Goal: Information Seeking & Learning: Learn about a topic

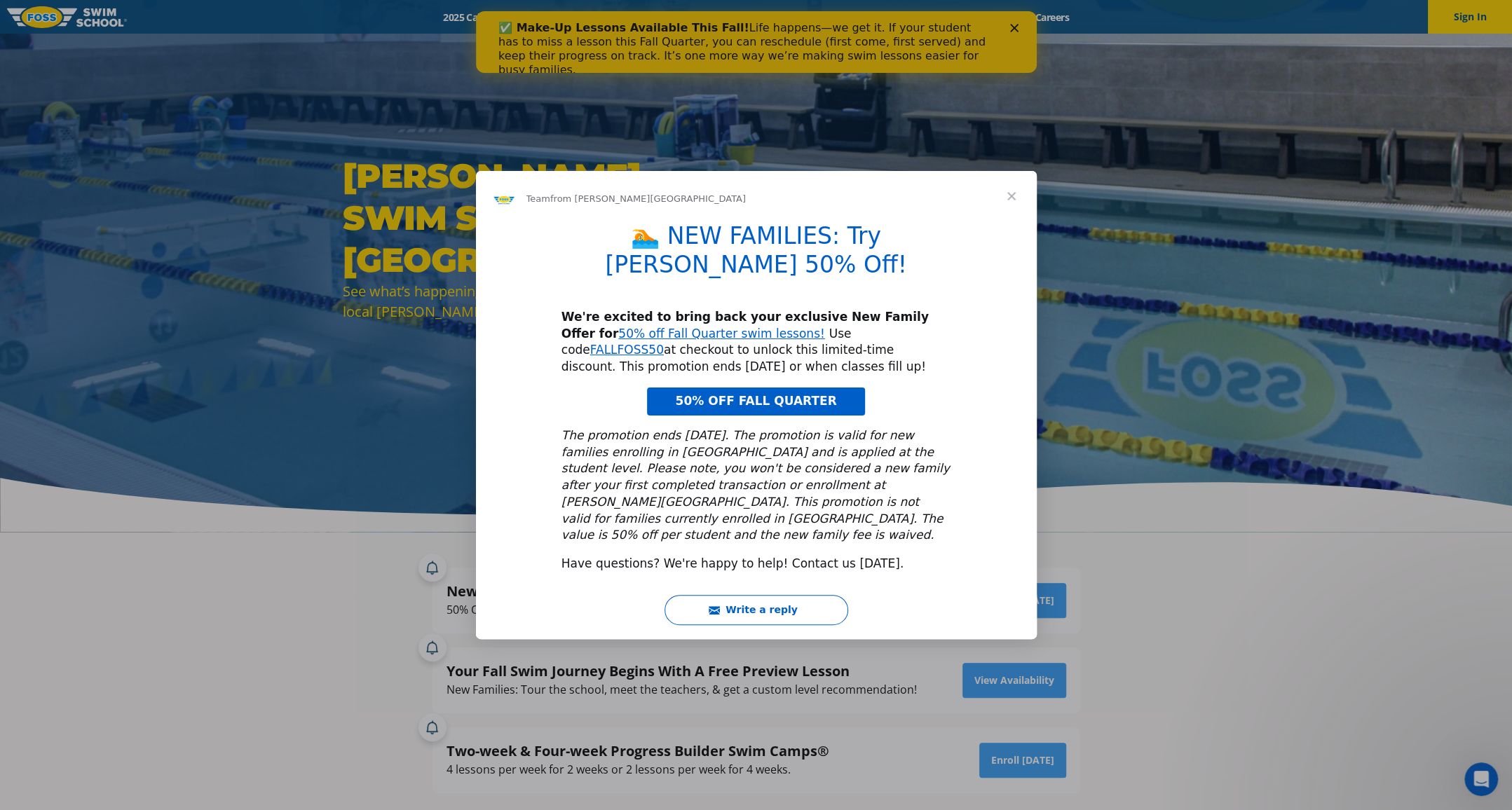
click at [809, 402] on span "50% OFF FALL QUARTER" at bounding box center [756, 401] width 161 height 14
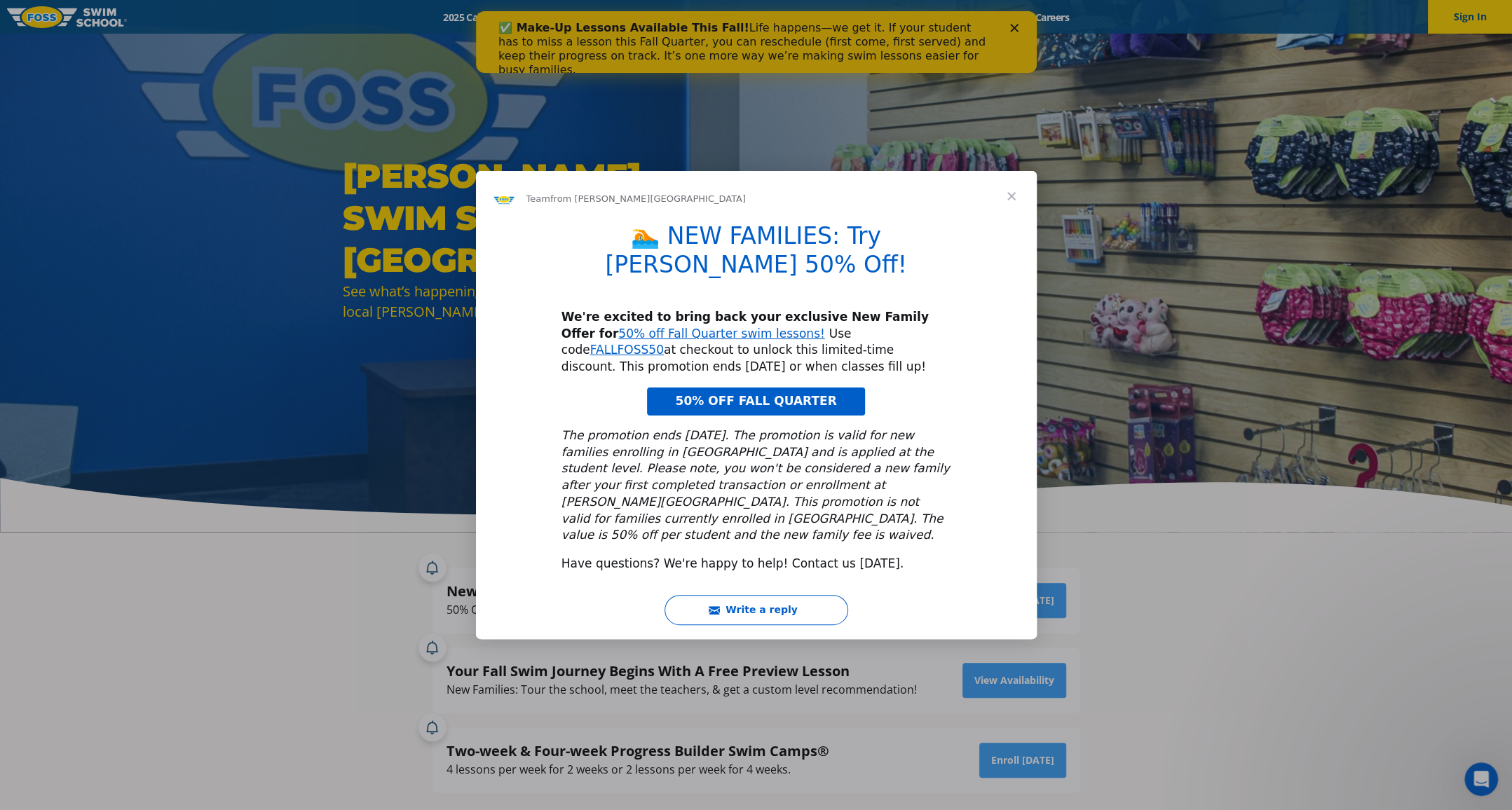
click at [1009, 218] on span "Close" at bounding box center [1011, 196] width 51 height 51
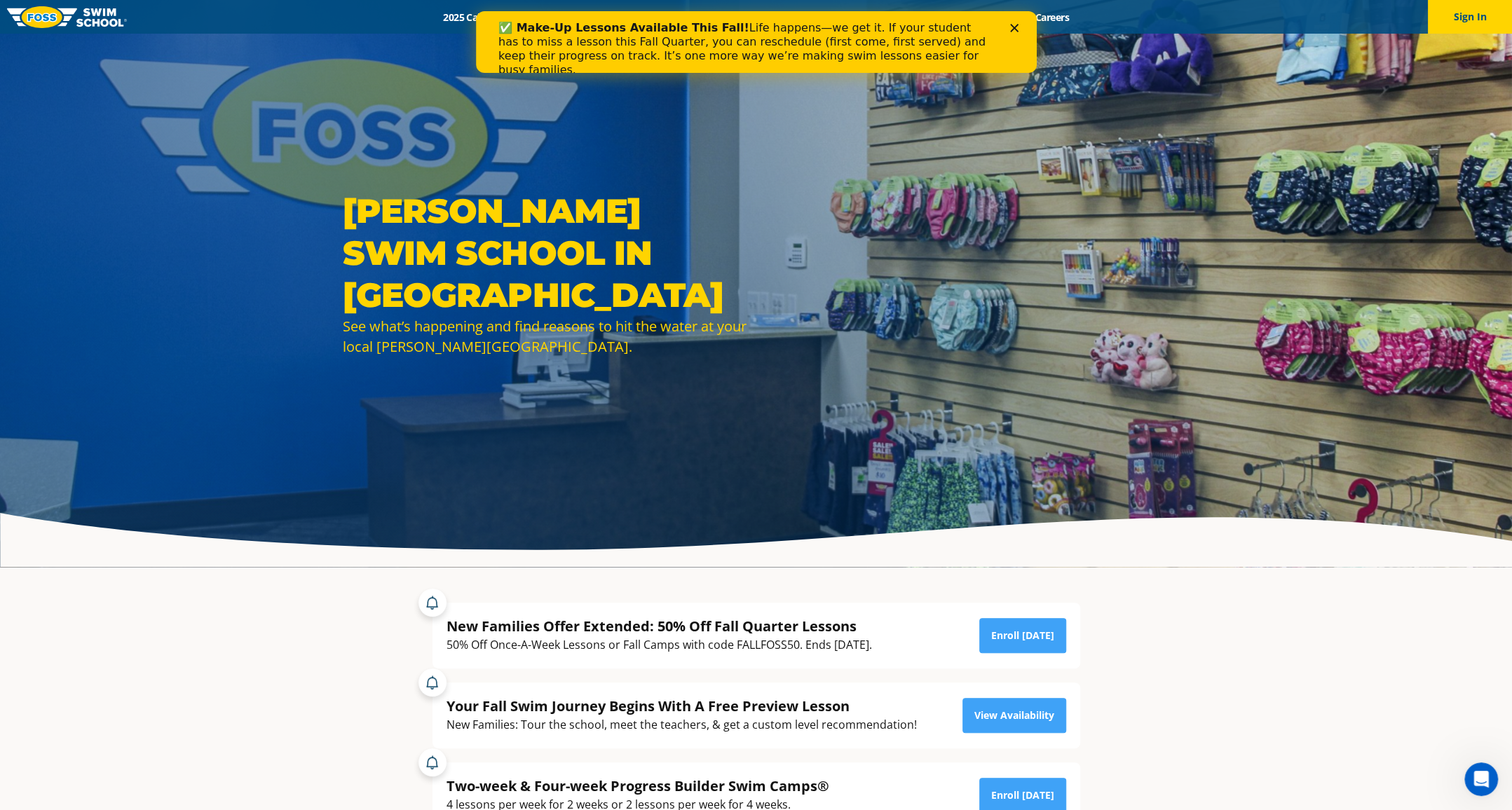
click at [1012, 24] on icon "Close" at bounding box center [1014, 28] width 9 height 9
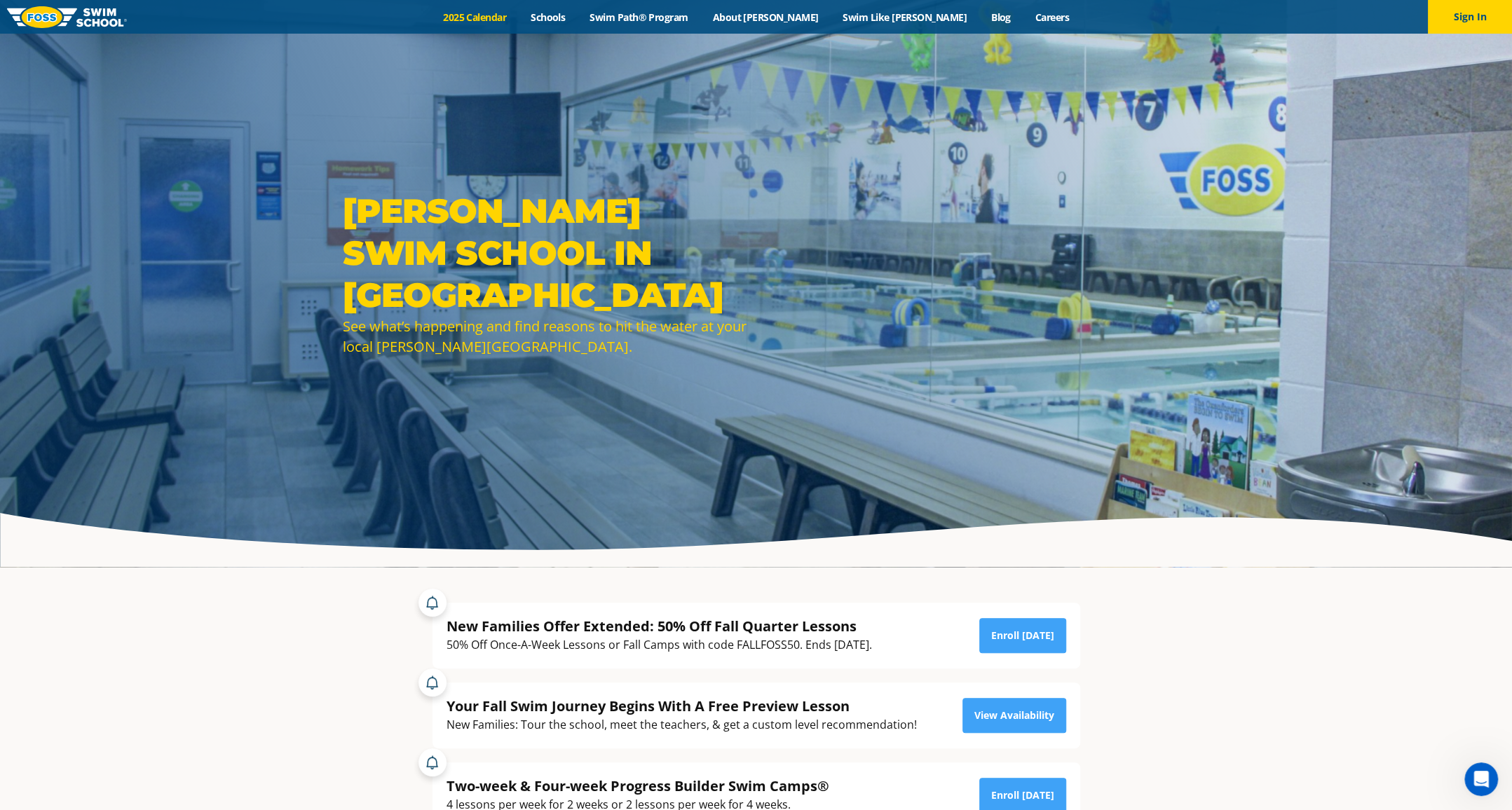
click at [519, 14] on link "2025 Calendar" at bounding box center [475, 16] width 87 height 13
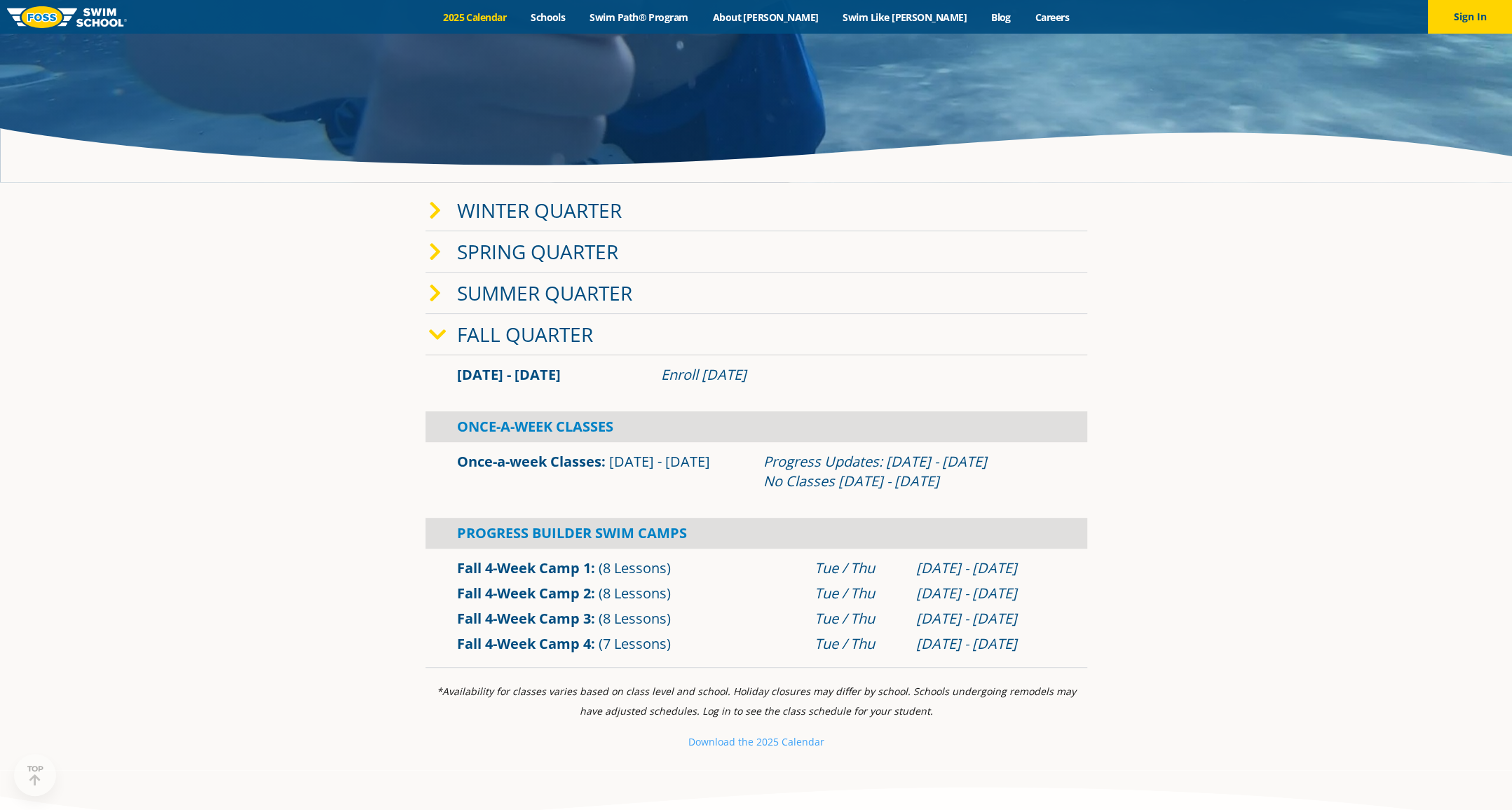
scroll to position [385, 0]
click at [552, 338] on link "Fall Quarter" at bounding box center [525, 334] width 136 height 27
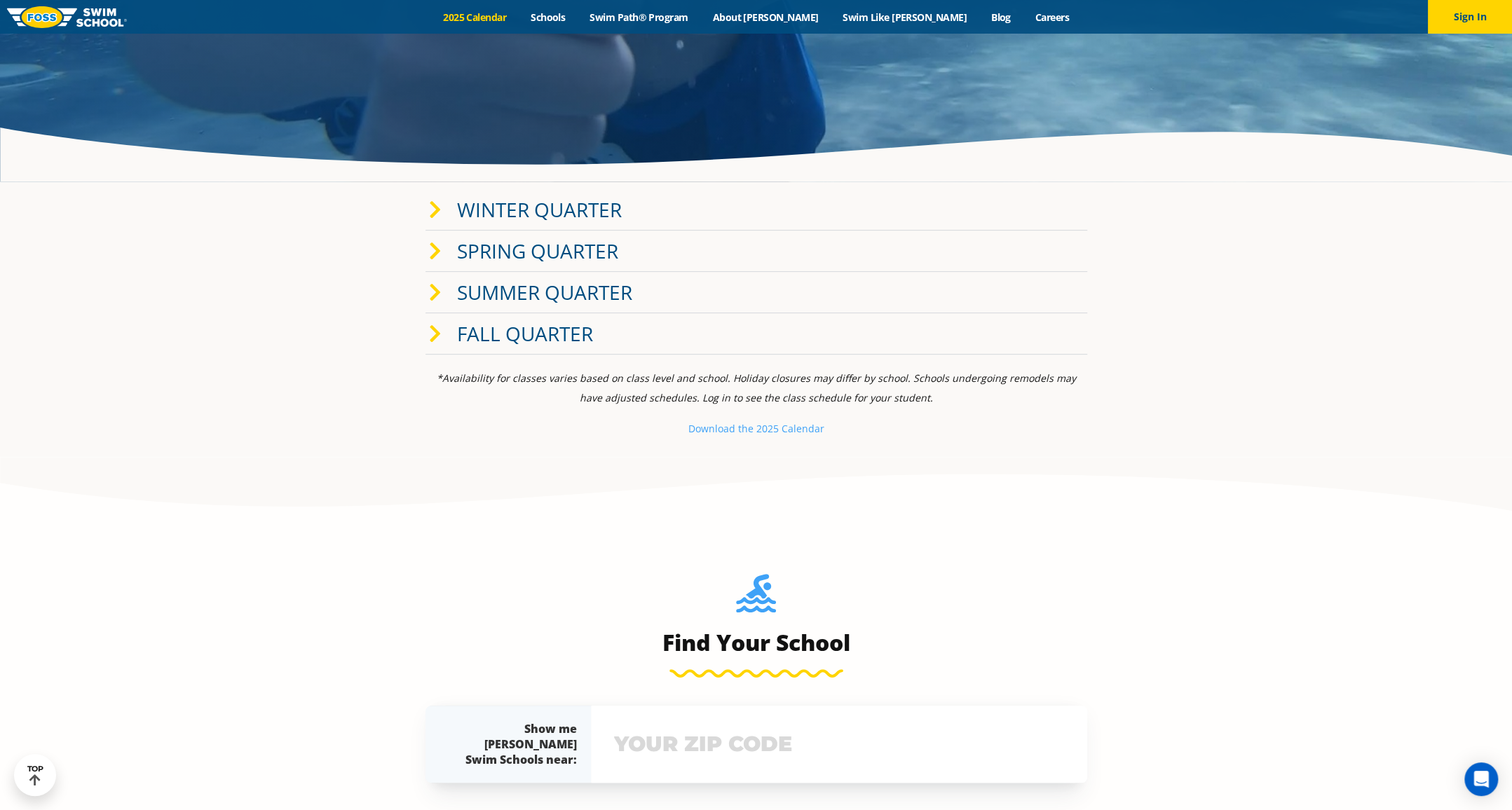
click at [552, 337] on link "Fall Quarter" at bounding box center [525, 334] width 136 height 27
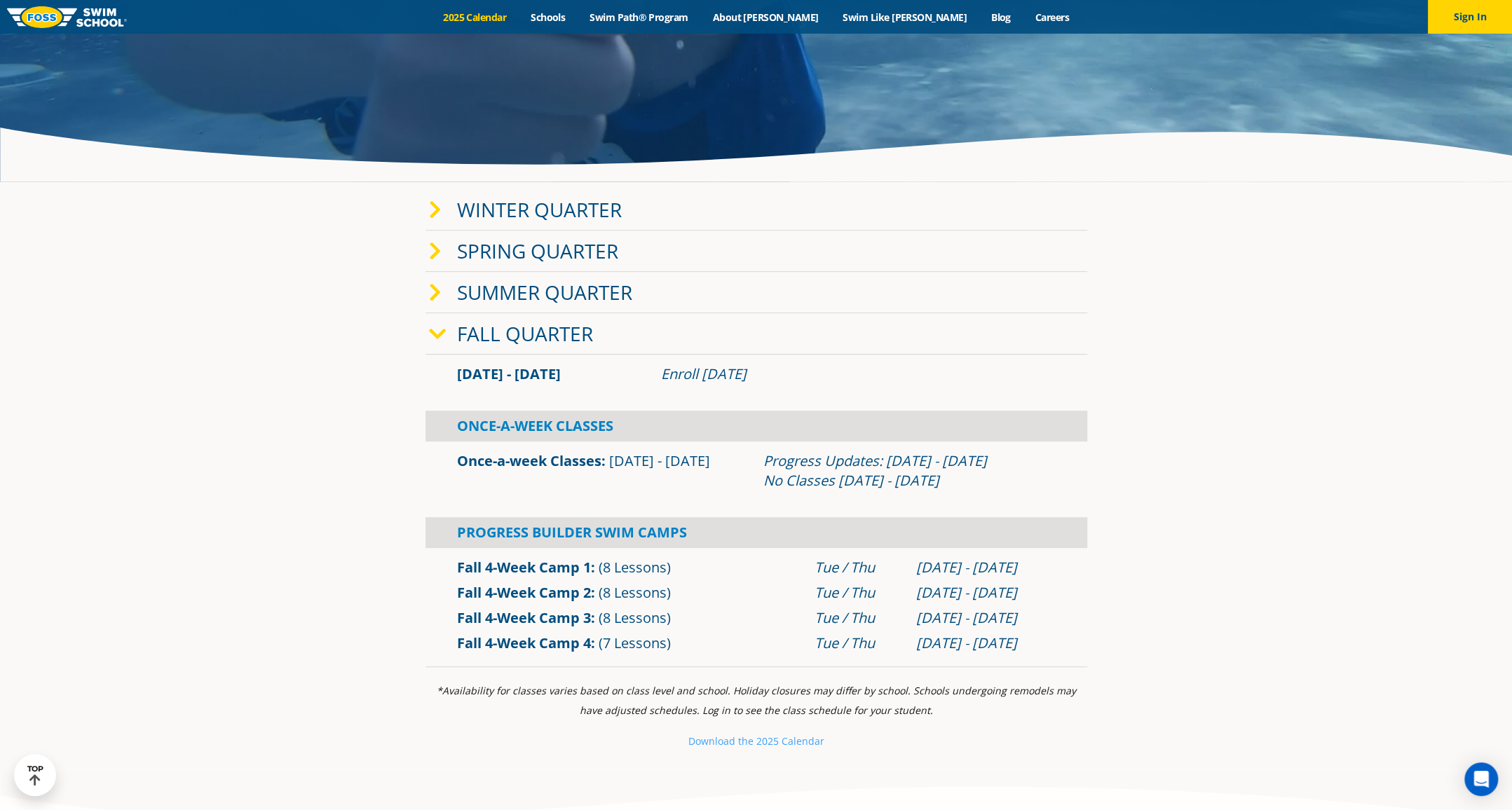
click at [519, 16] on link "2025 Calendar" at bounding box center [475, 16] width 87 height 13
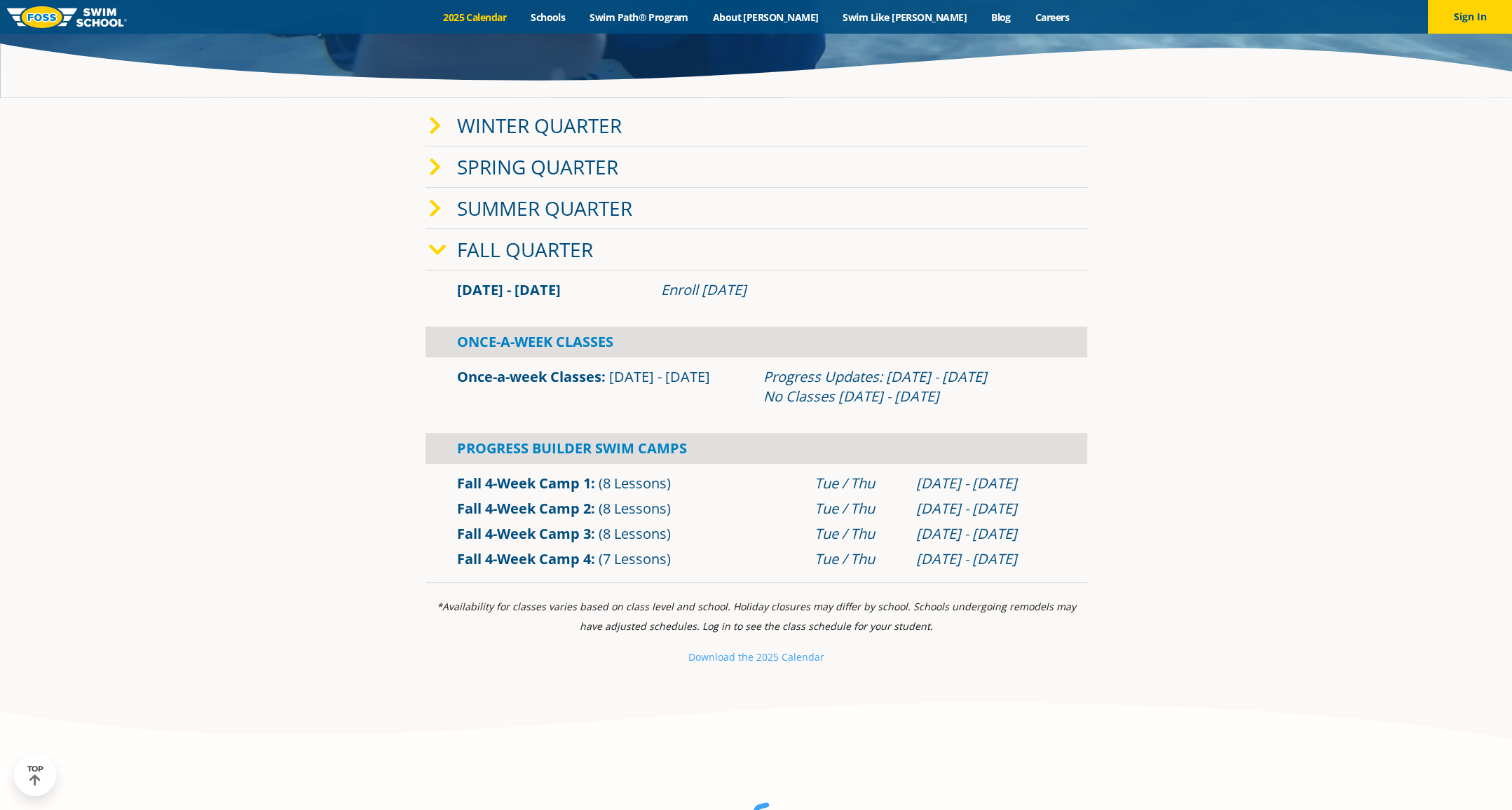
scroll to position [473, 0]
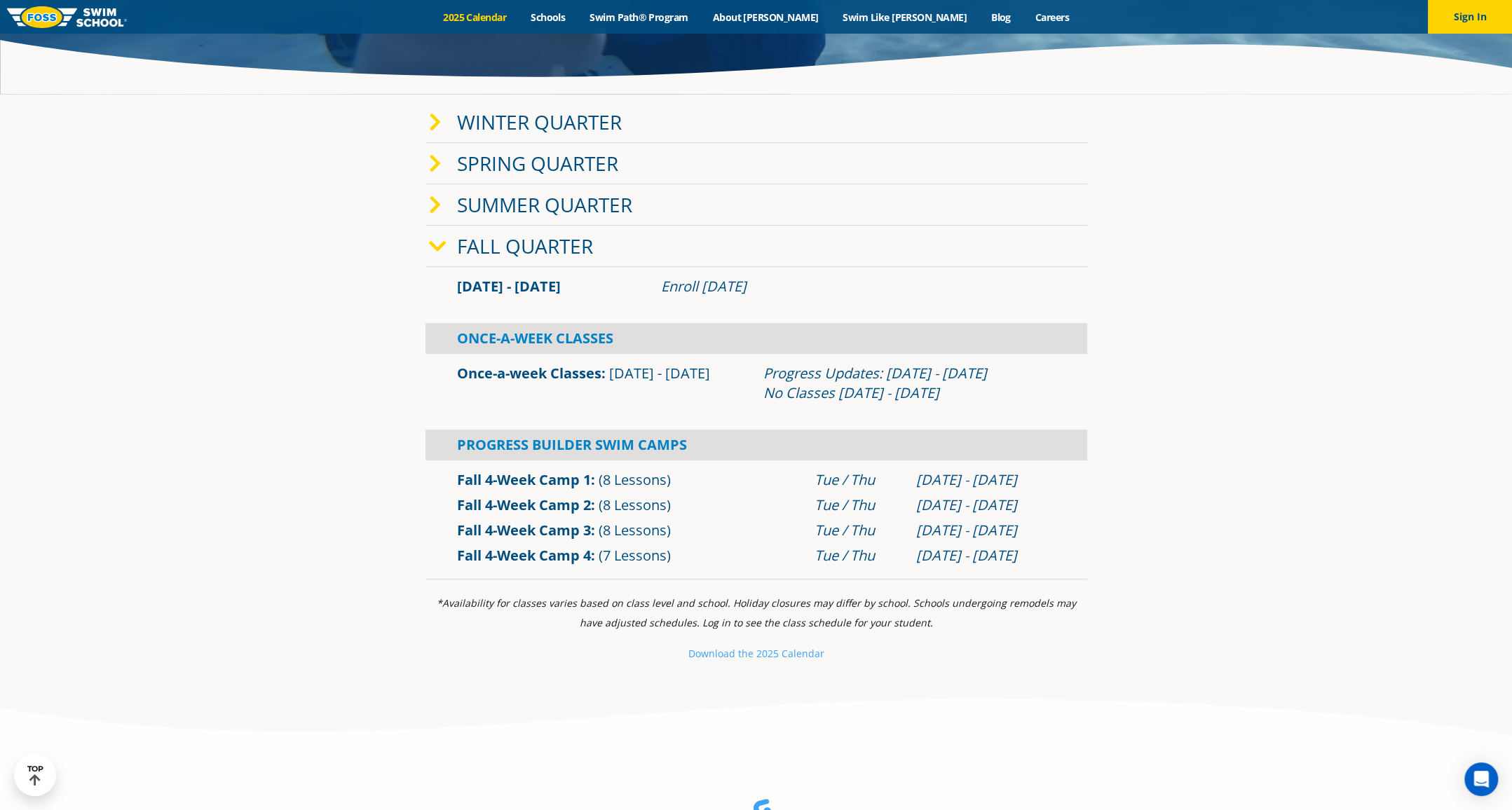
click at [552, 373] on link "Once-a-week Classes" at bounding box center [529, 373] width 144 height 19
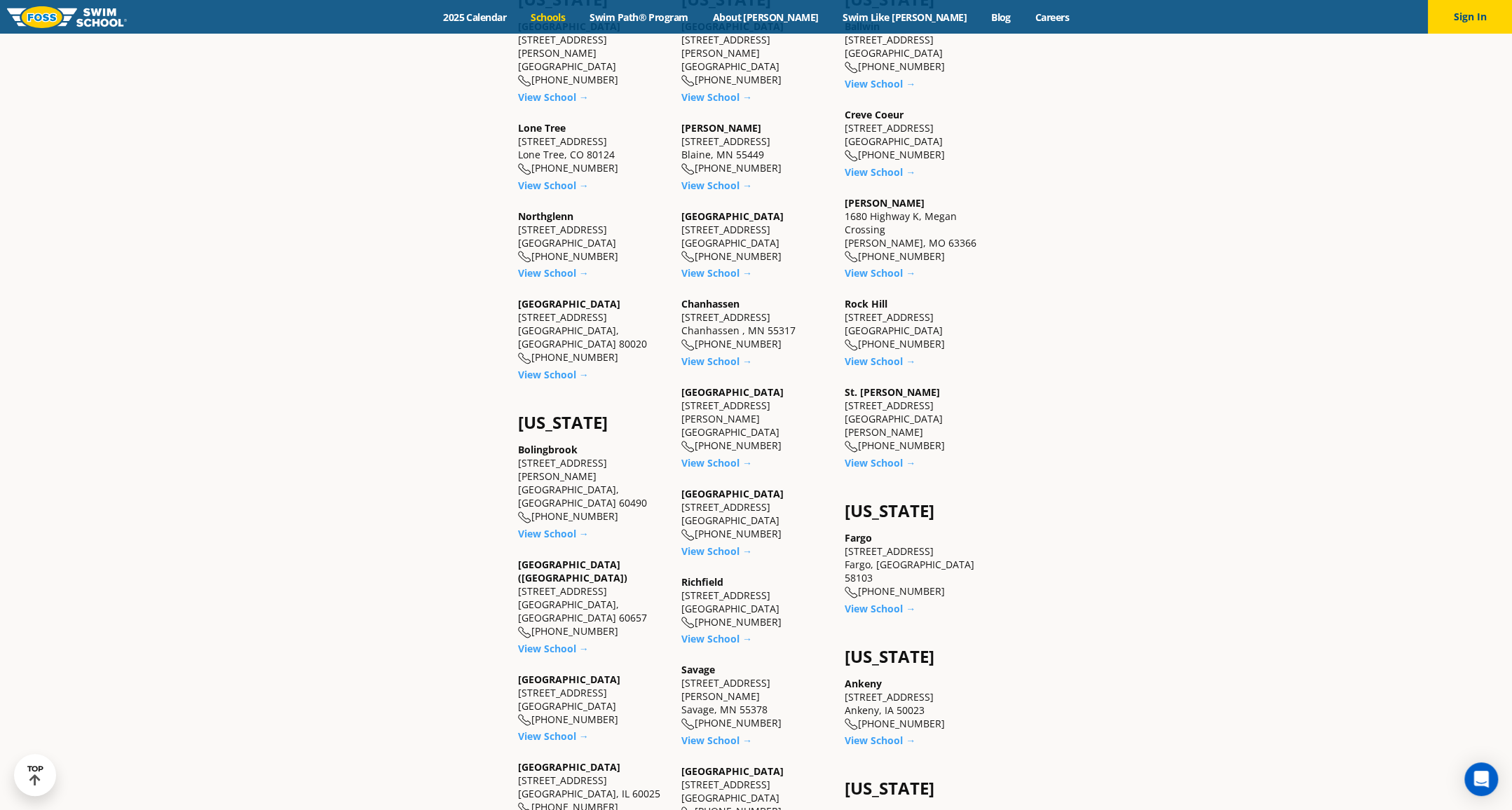
scroll to position [771, 0]
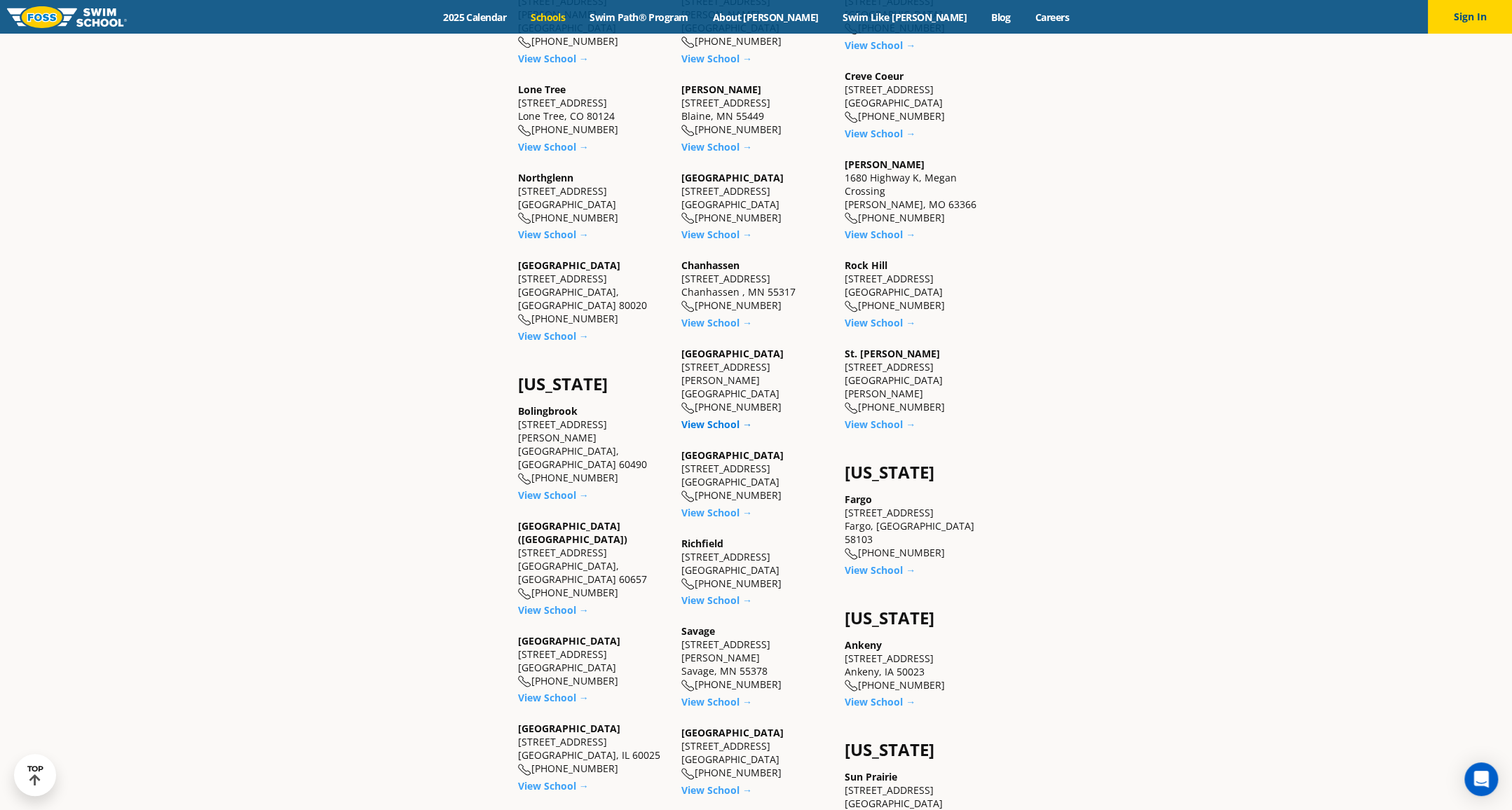
click at [704, 418] on link "View School →" at bounding box center [717, 424] width 71 height 13
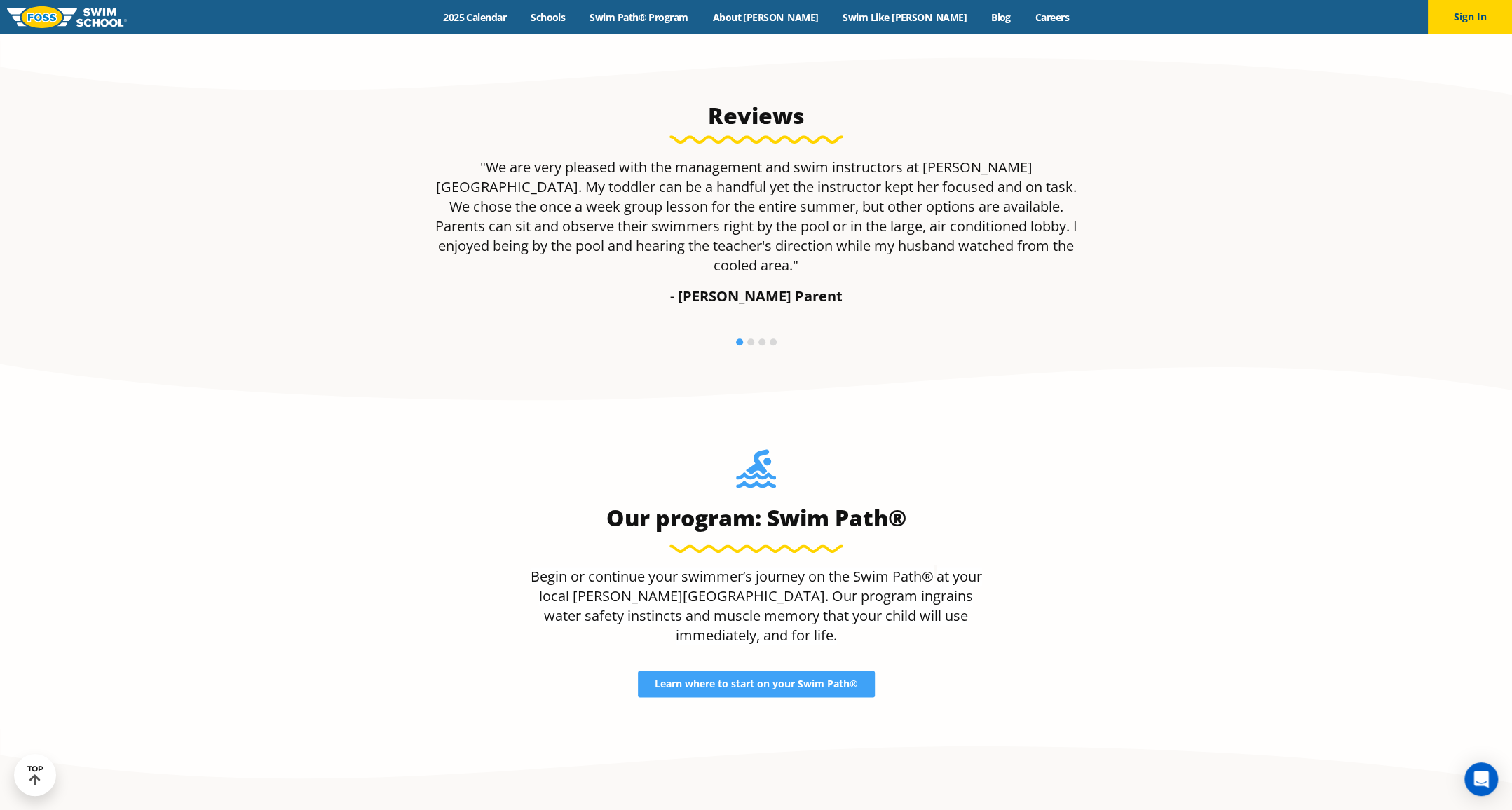
scroll to position [1349, 0]
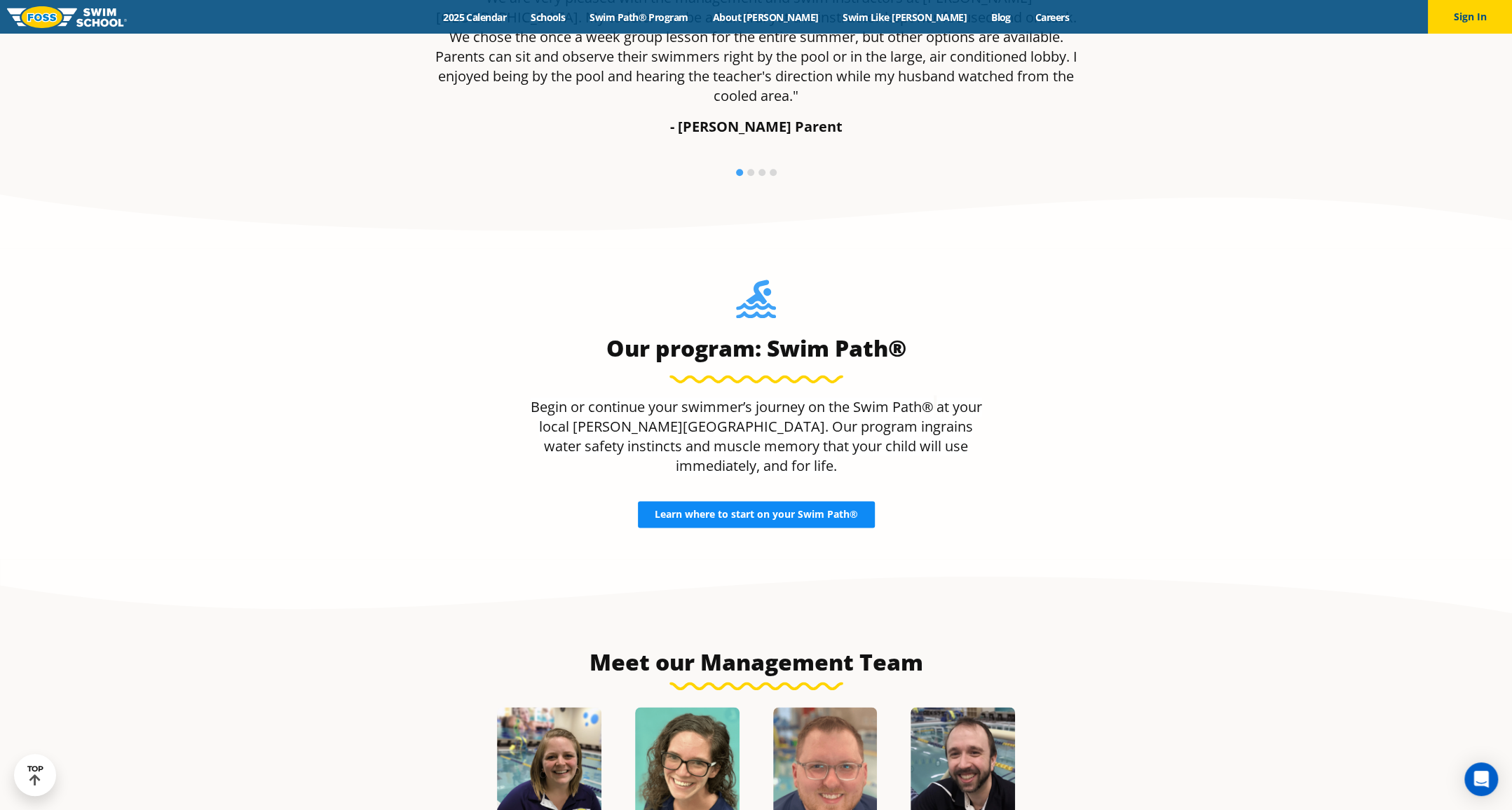
click at [827, 510] on span "Learn where to start on your Swim Path®" at bounding box center [756, 515] width 204 height 10
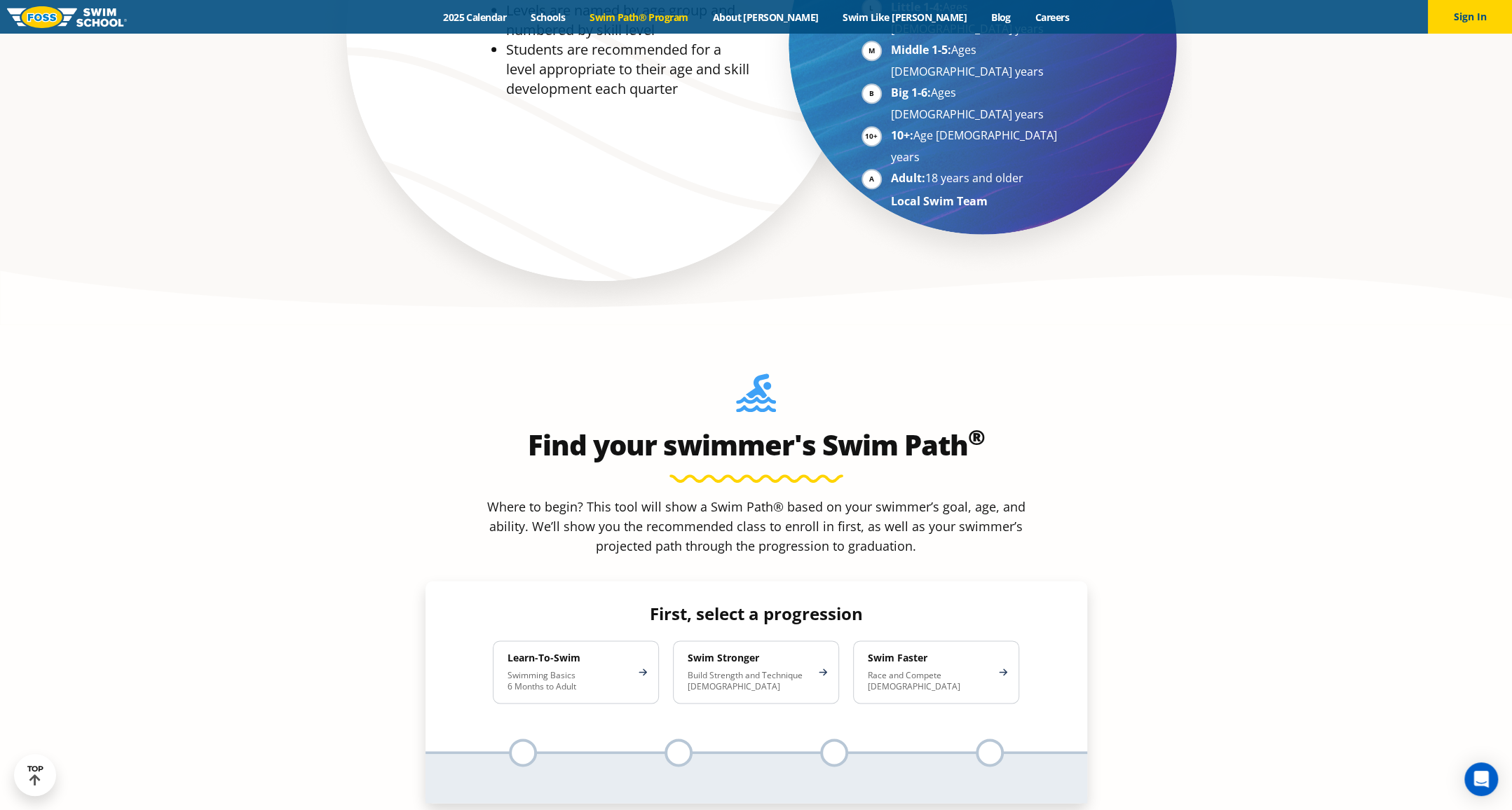
scroll to position [1139, 0]
click at [550, 670] on p "Swimming Basics 6 Months to Adult" at bounding box center [568, 681] width 122 height 23
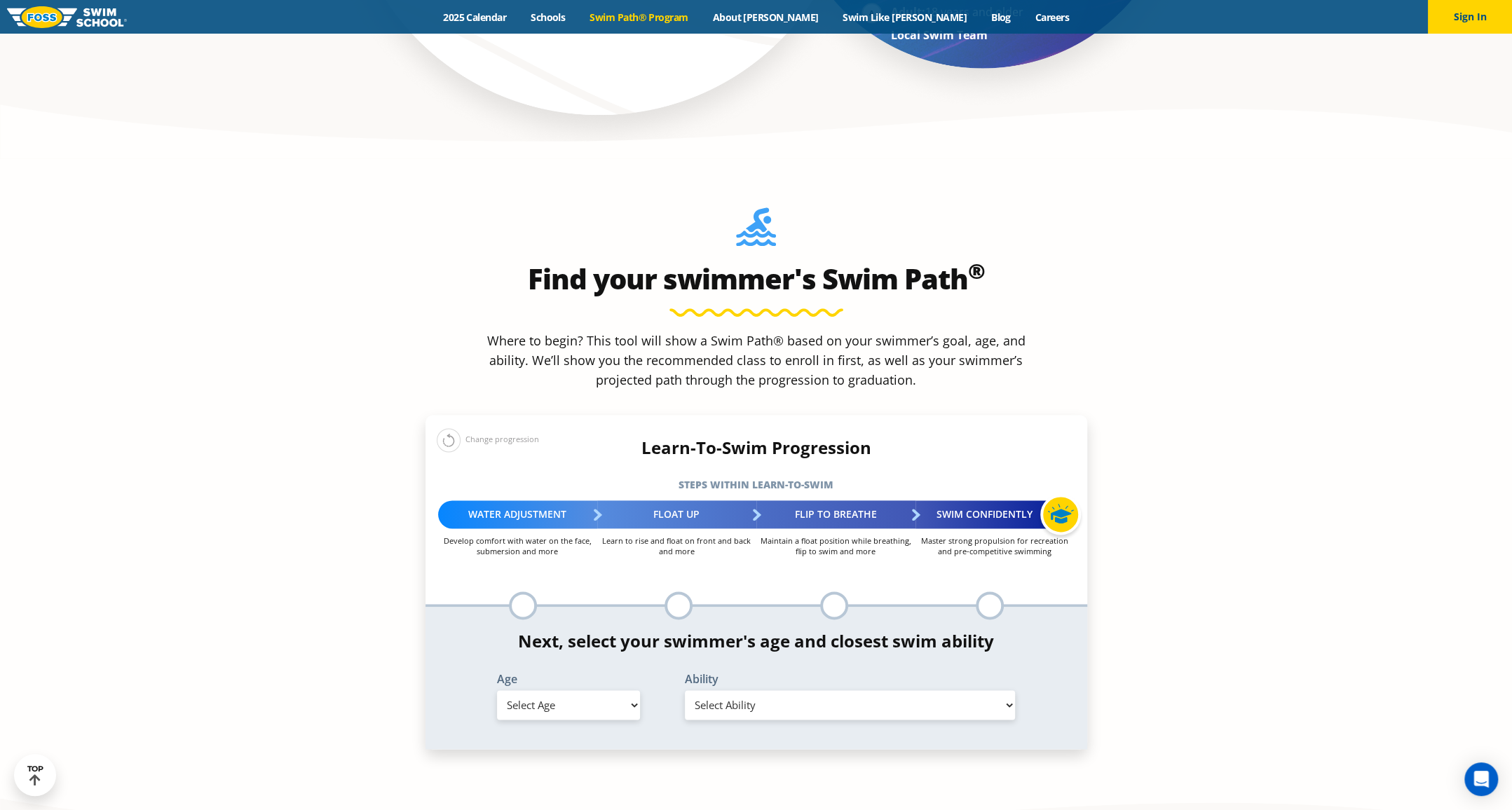
scroll to position [1367, 0]
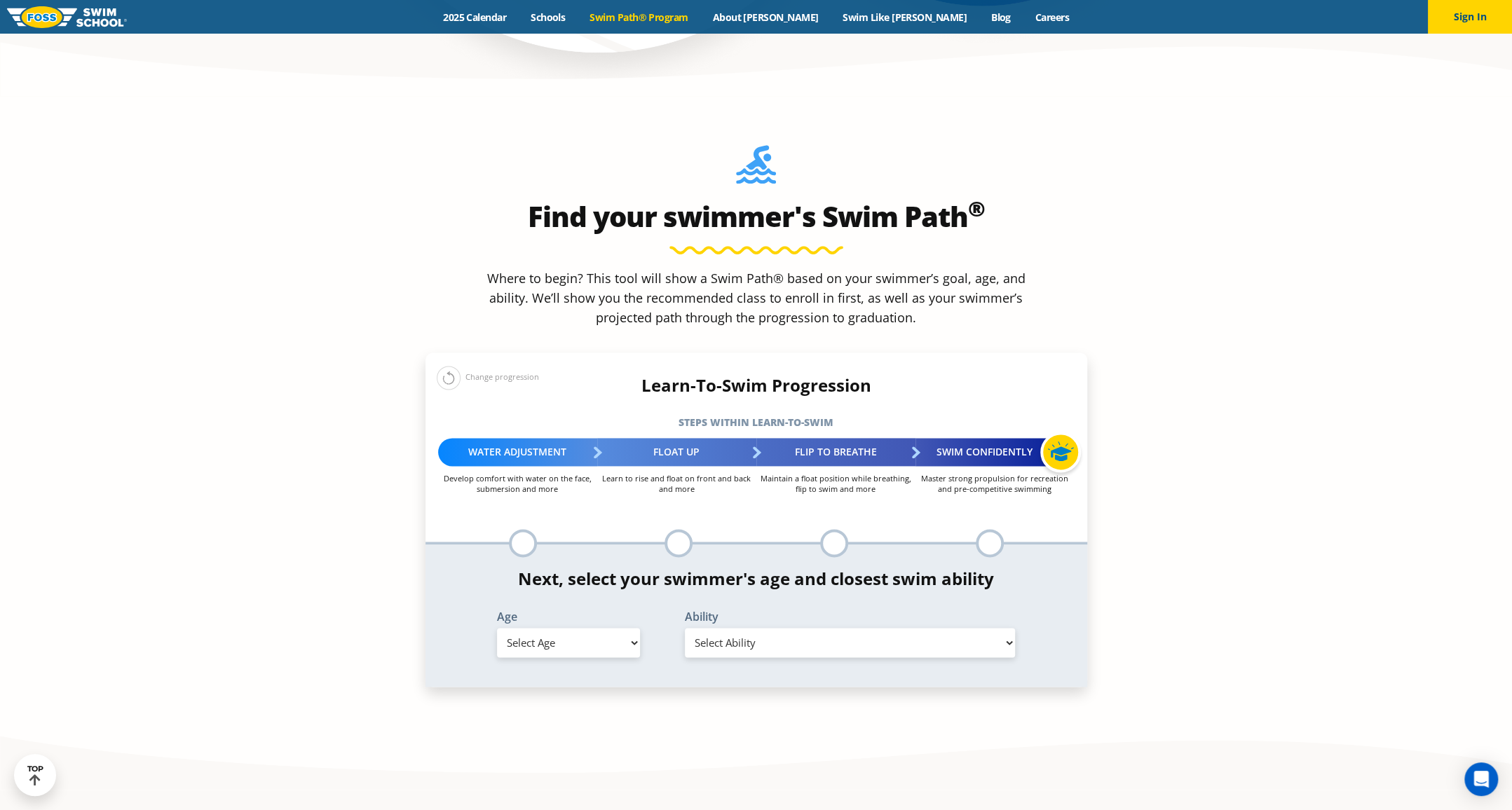
click at [615, 628] on select "Select Age 6 months - 1 year 1 year 2 years 3 years 4 years 5 years 6 years 7 y…" at bounding box center [568, 643] width 143 height 30
select select "2-years"
click at [497, 628] on select "Select Age 6 months - 1 year 1 year 2 years 3 years 4 years 5 years 6 years 7 y…" at bounding box center [568, 643] width 143 height 30
click at [777, 628] on select "Select Ability First in-water experience Comfortable with water poured over the…" at bounding box center [850, 643] width 331 height 30
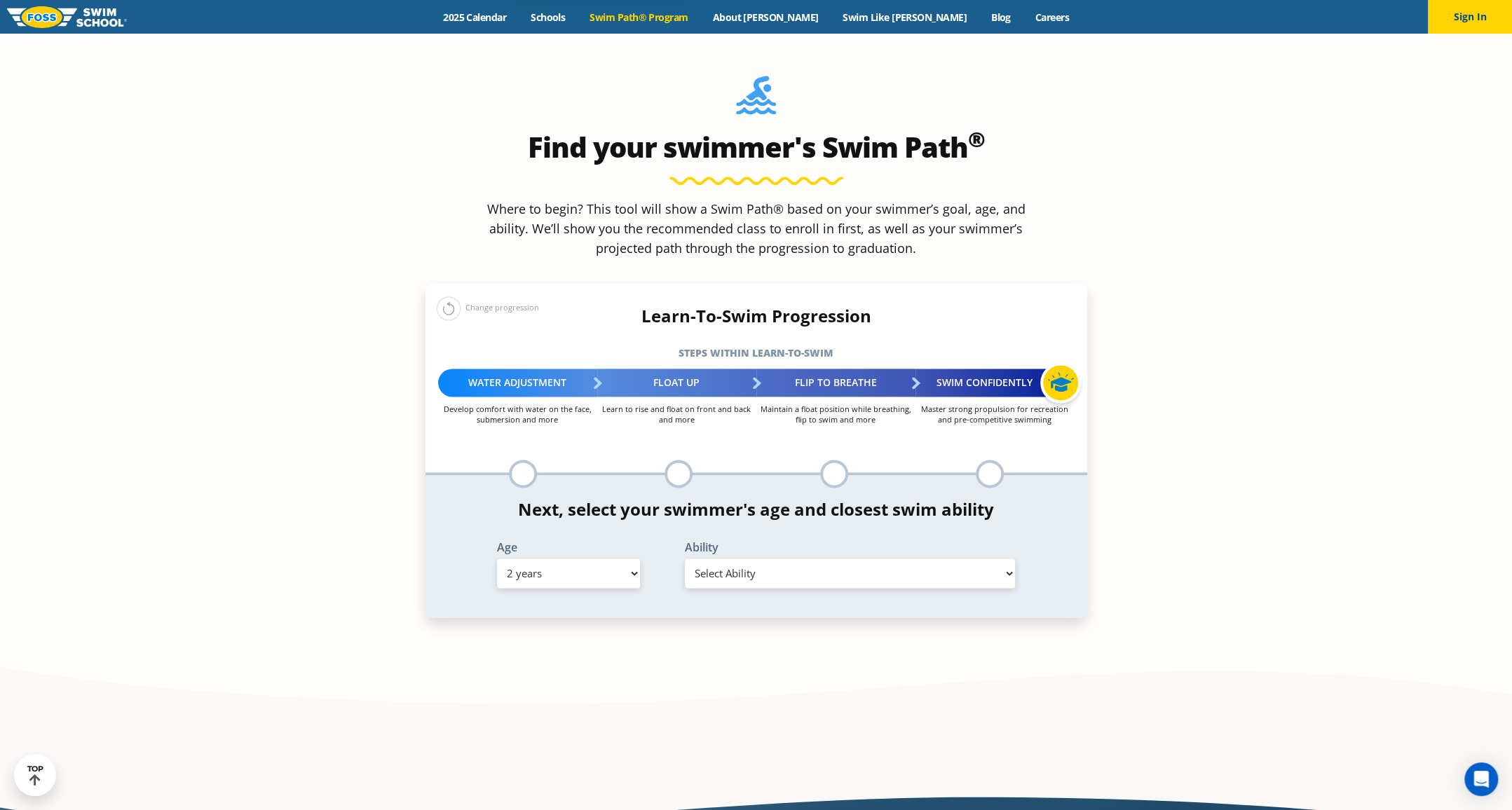
scroll to position [1437, 0]
click at [790, 558] on select "Select Ability First in-water experience Comfortable with water poured over the…" at bounding box center [850, 573] width 331 height 30
select select "2-years-comfortable-with-water-poured-over-their-head-but-not-eyes-and-ears"
click at [685, 558] on select "Select Ability First in-water experience Comfortable with water poured over the…" at bounding box center [850, 573] width 331 height 30
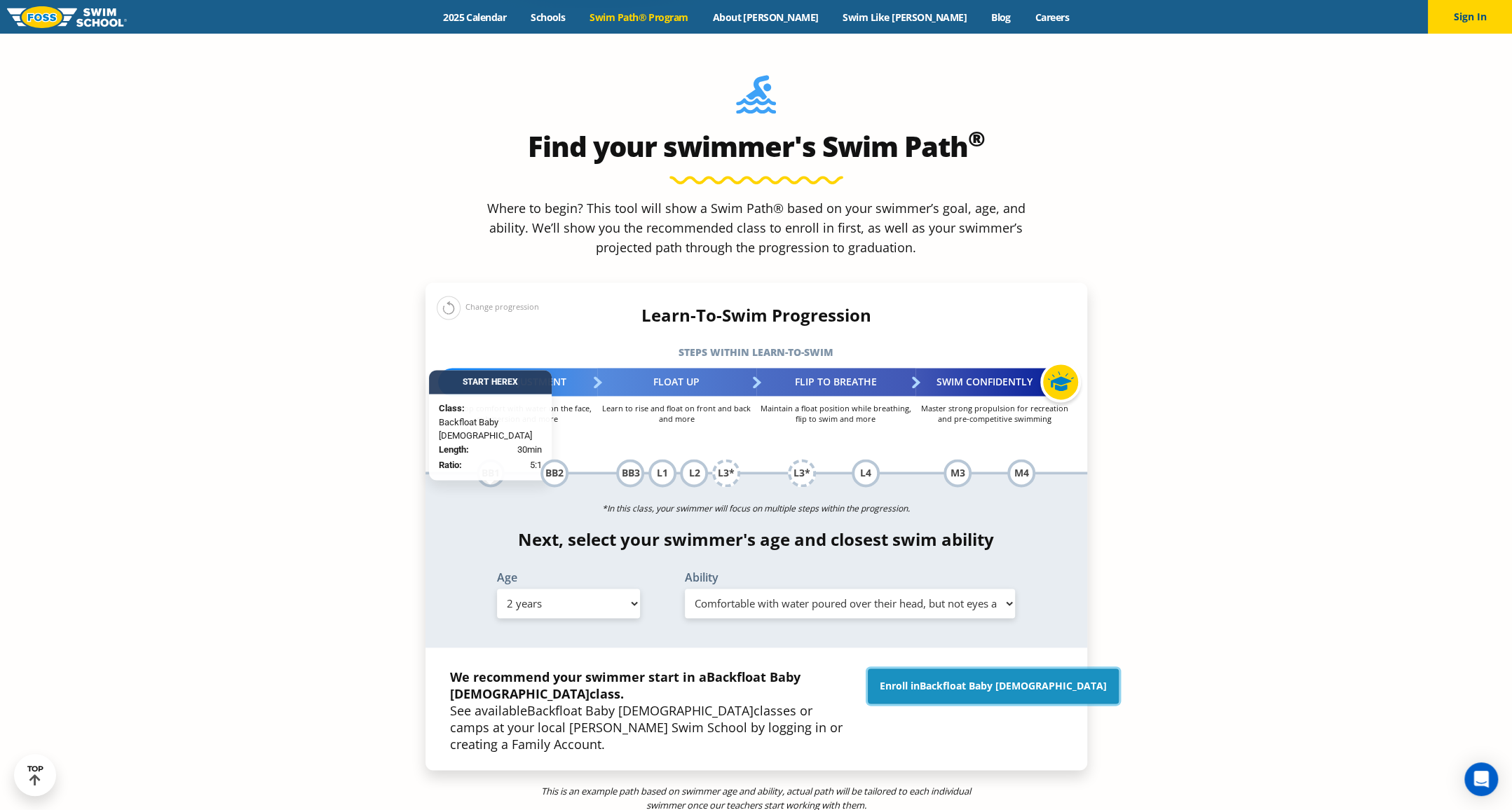
click at [940, 669] on link "Enroll in Backfloat Baby 1" at bounding box center [993, 686] width 251 height 35
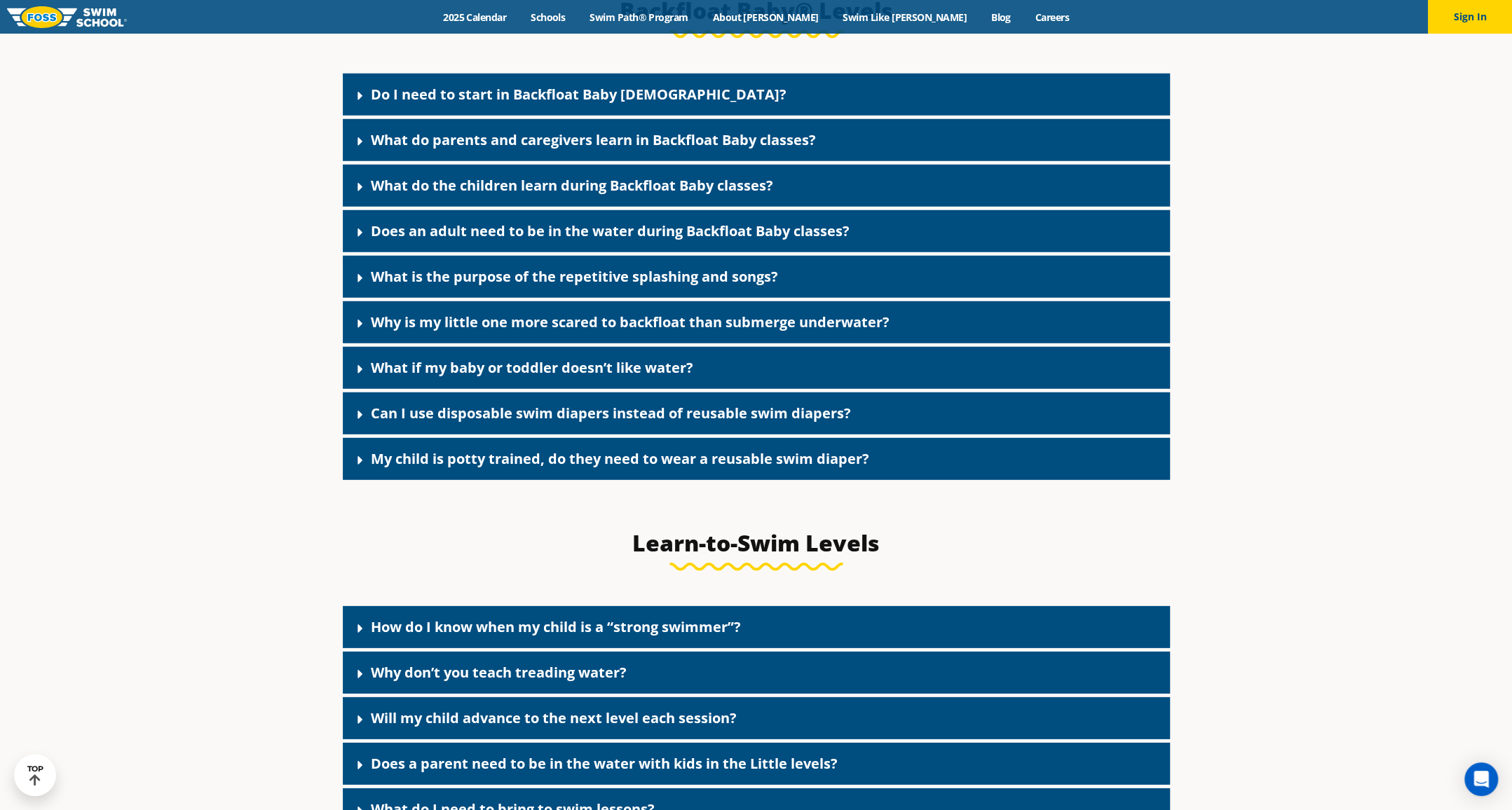
click at [718, 106] on div "Do I need to start in Backfloat Baby [DEMOGRAPHIC_DATA]?" at bounding box center [756, 94] width 827 height 42
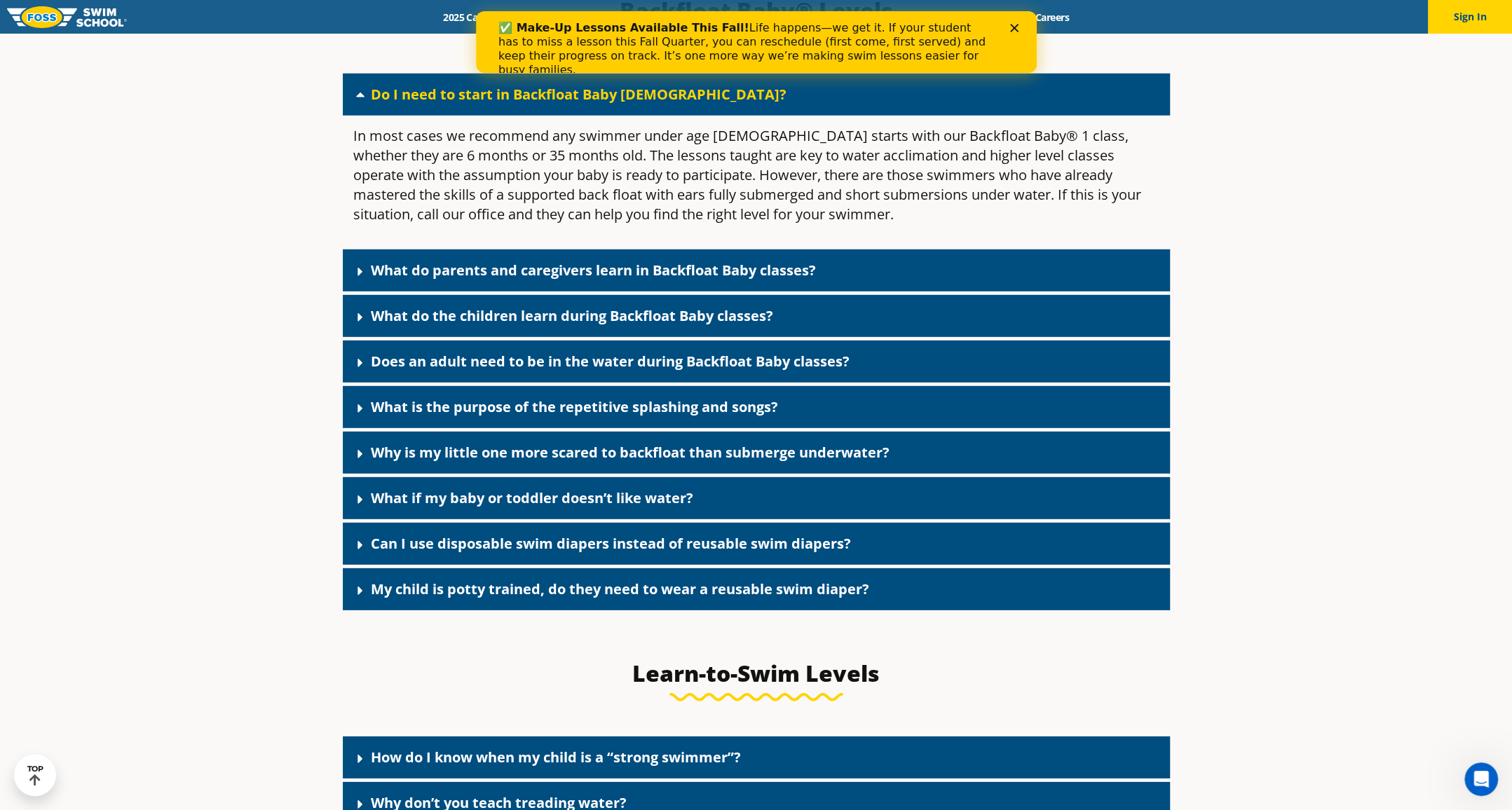
click at [718, 106] on div "Do I need to start in Backfloat Baby [DEMOGRAPHIC_DATA]?" at bounding box center [756, 94] width 827 height 42
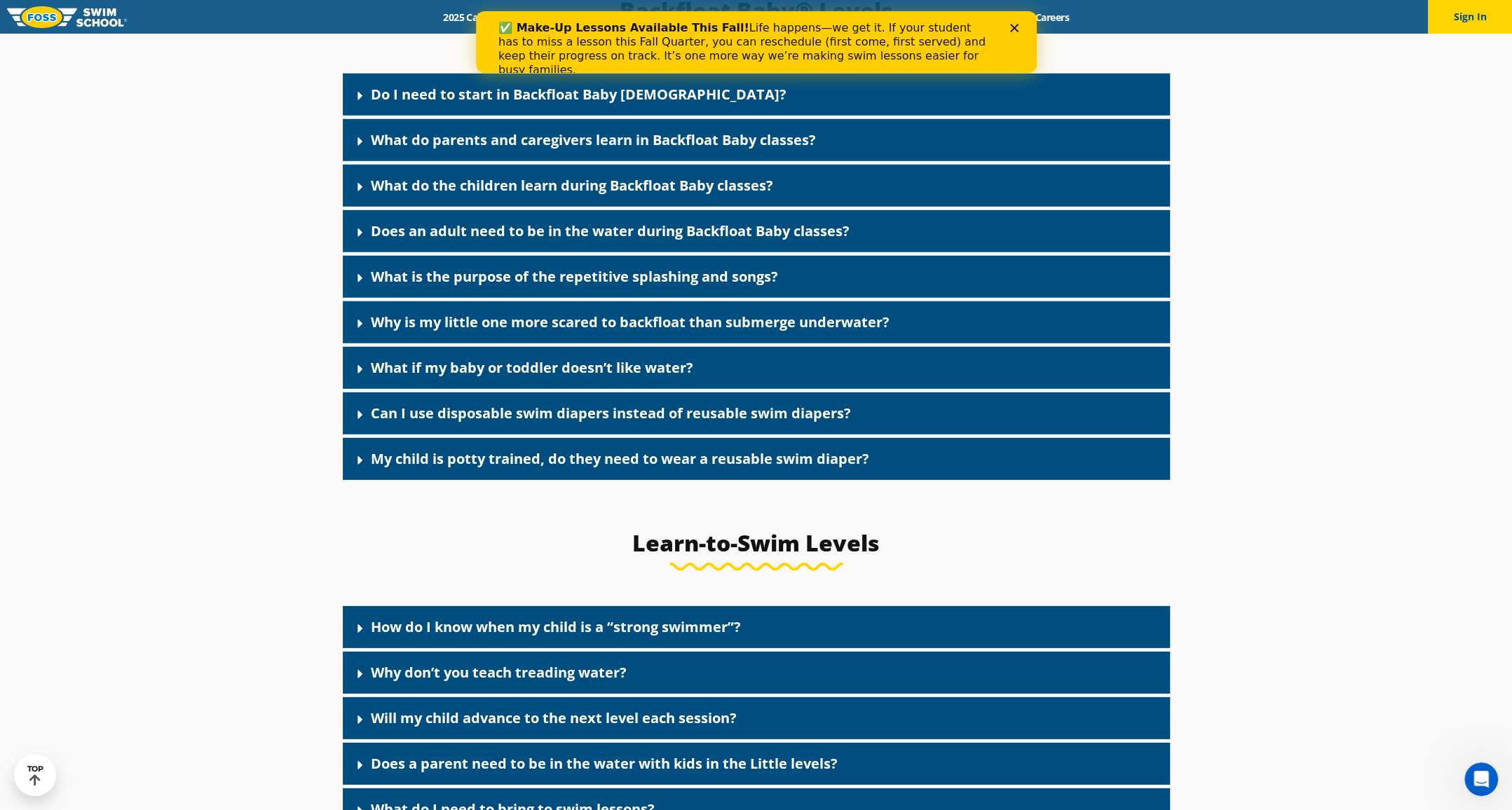
click at [823, 240] on link "Does an adult need to be in the water during Backfloat Baby classes?" at bounding box center [611, 231] width 479 height 19
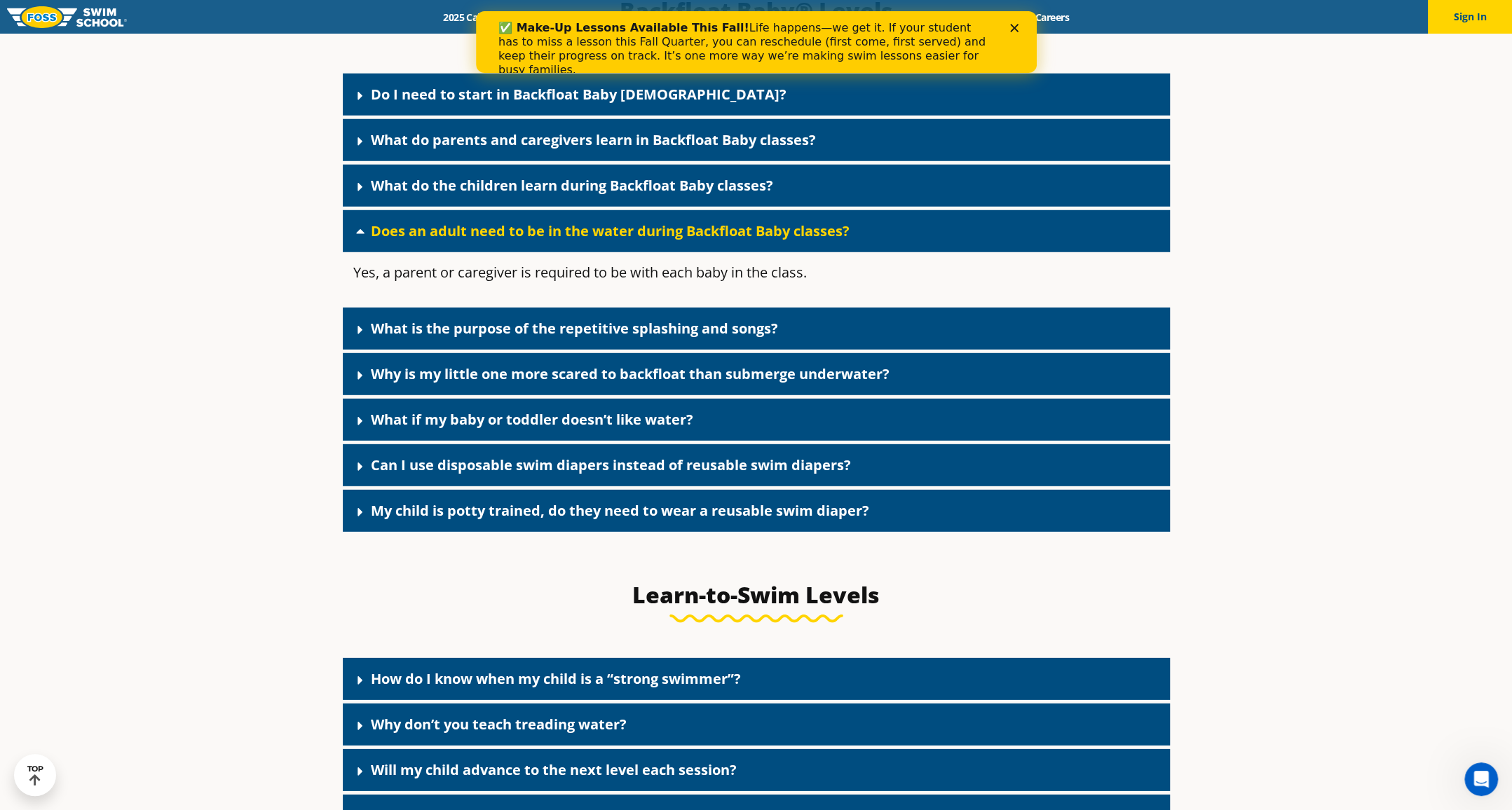
click at [823, 240] on link "Does an adult need to be in the water during Backfloat Baby classes?" at bounding box center [611, 231] width 479 height 19
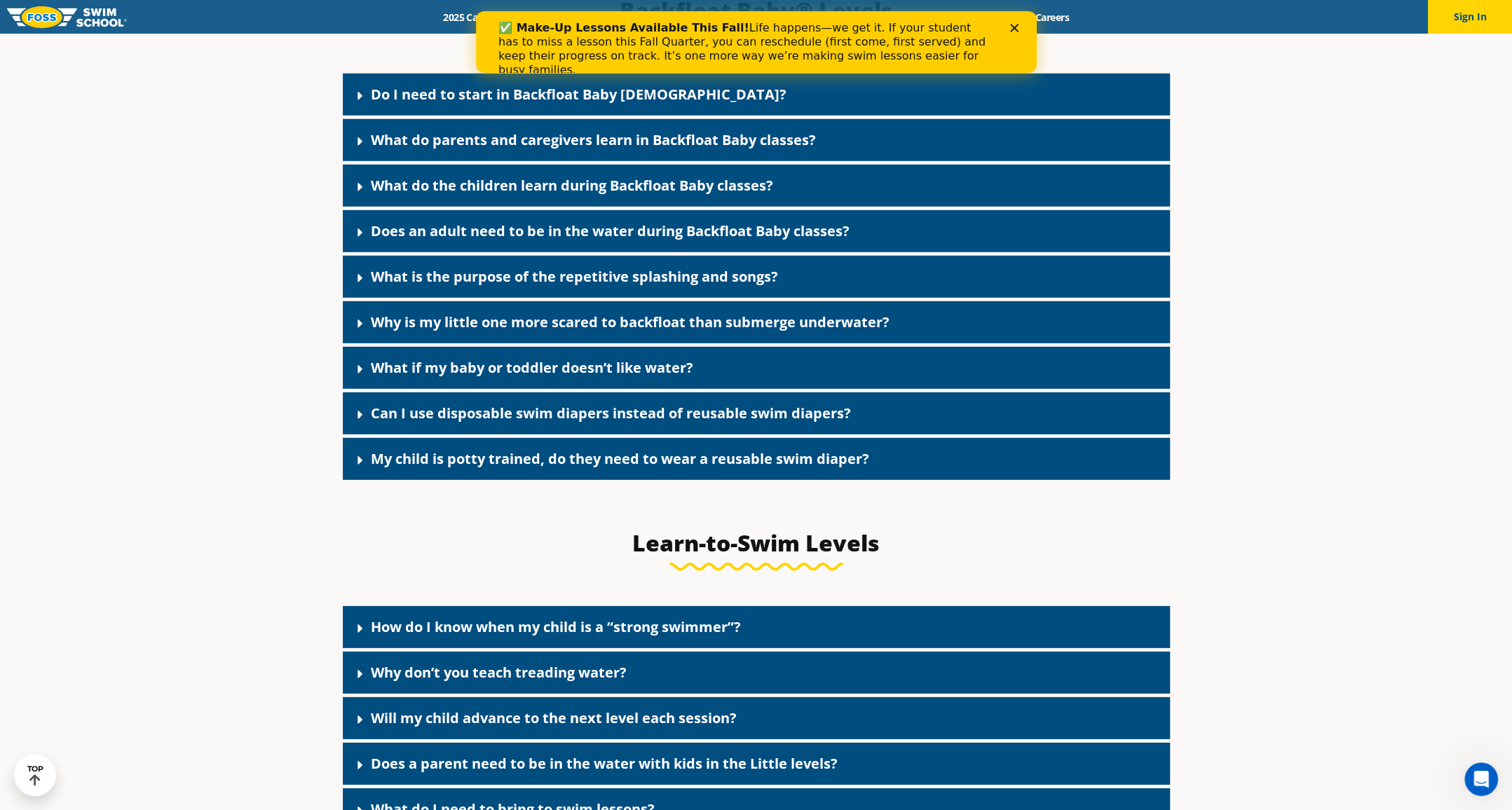
click at [820, 292] on div "What is the purpose of the repetitive splashing and songs?" at bounding box center [756, 277] width 827 height 42
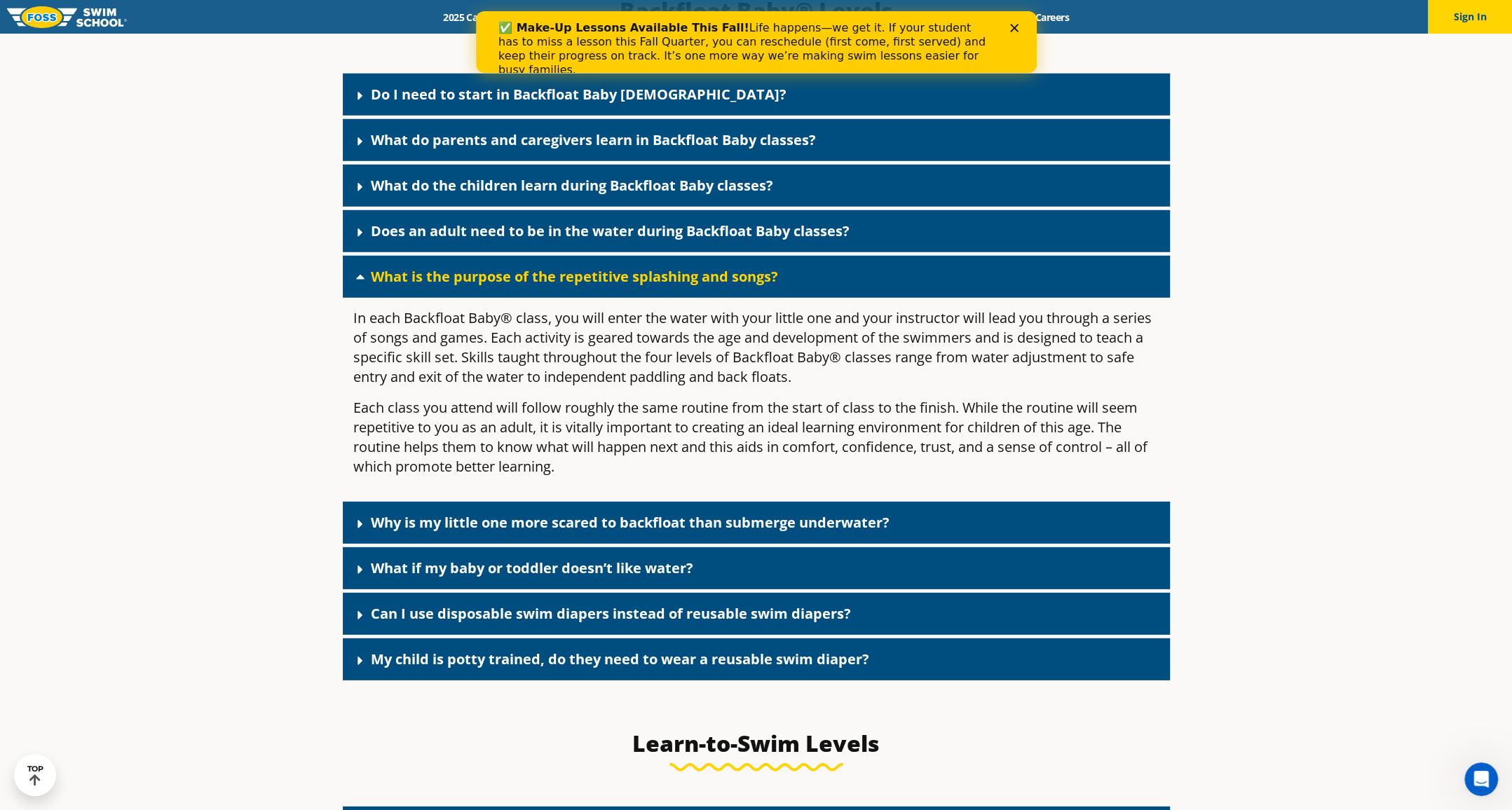
click at [820, 292] on div "What is the purpose of the repetitive splashing and songs?" at bounding box center [756, 277] width 827 height 42
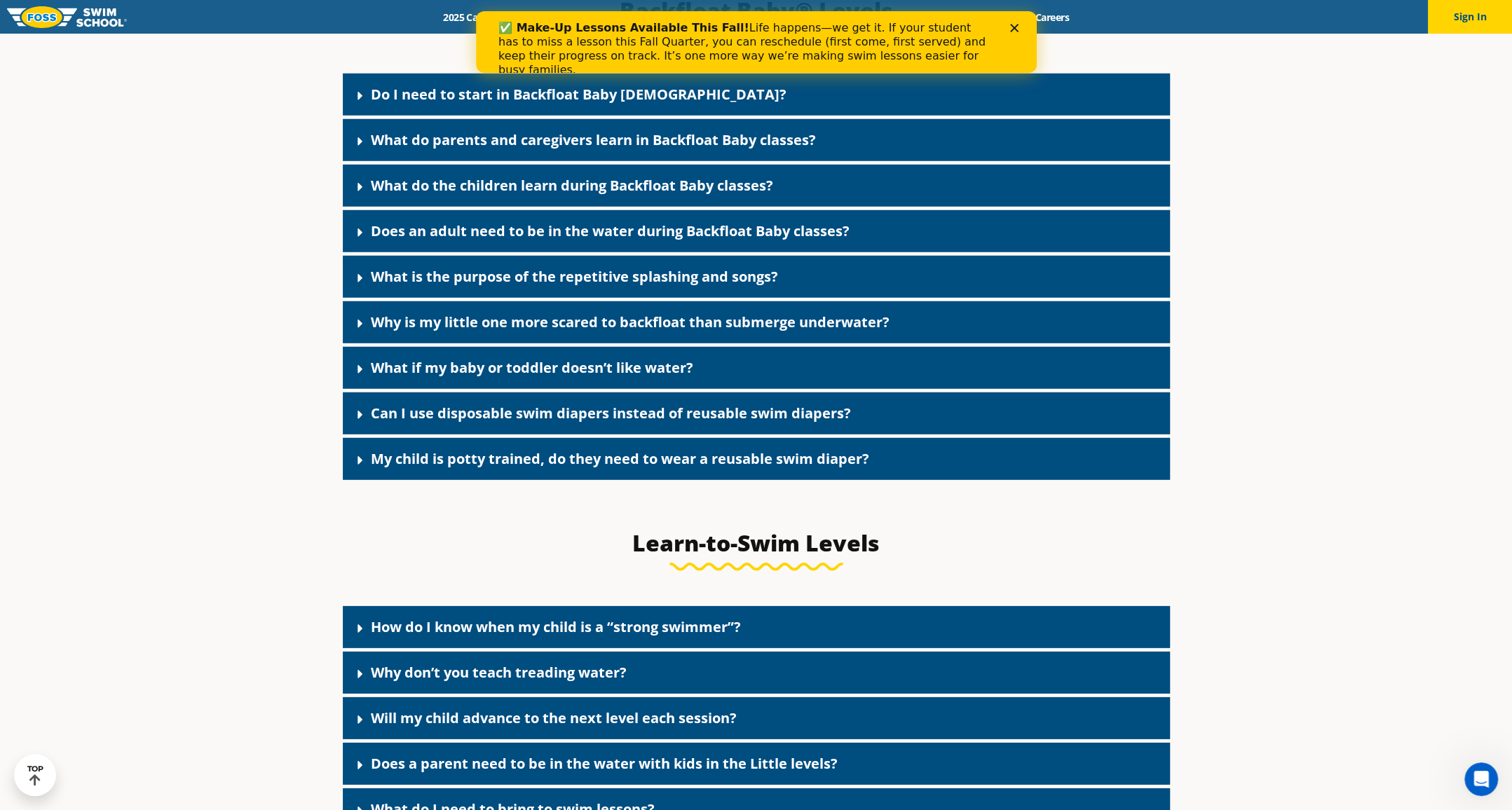
click at [888, 331] on link "Why is my little one more scared to backfloat than submerge underwater?" at bounding box center [630, 322] width 519 height 19
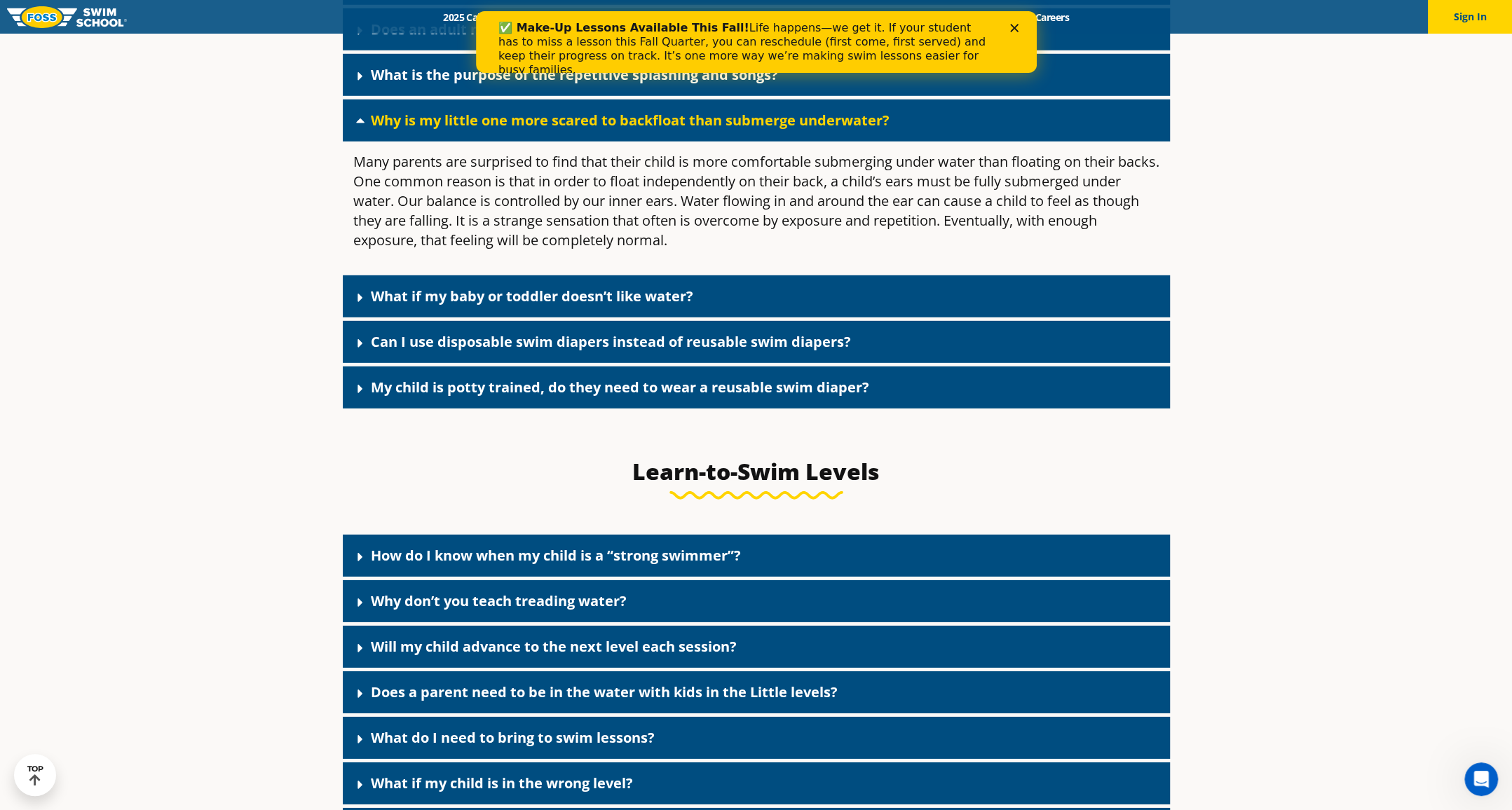
scroll to position [3483, 0]
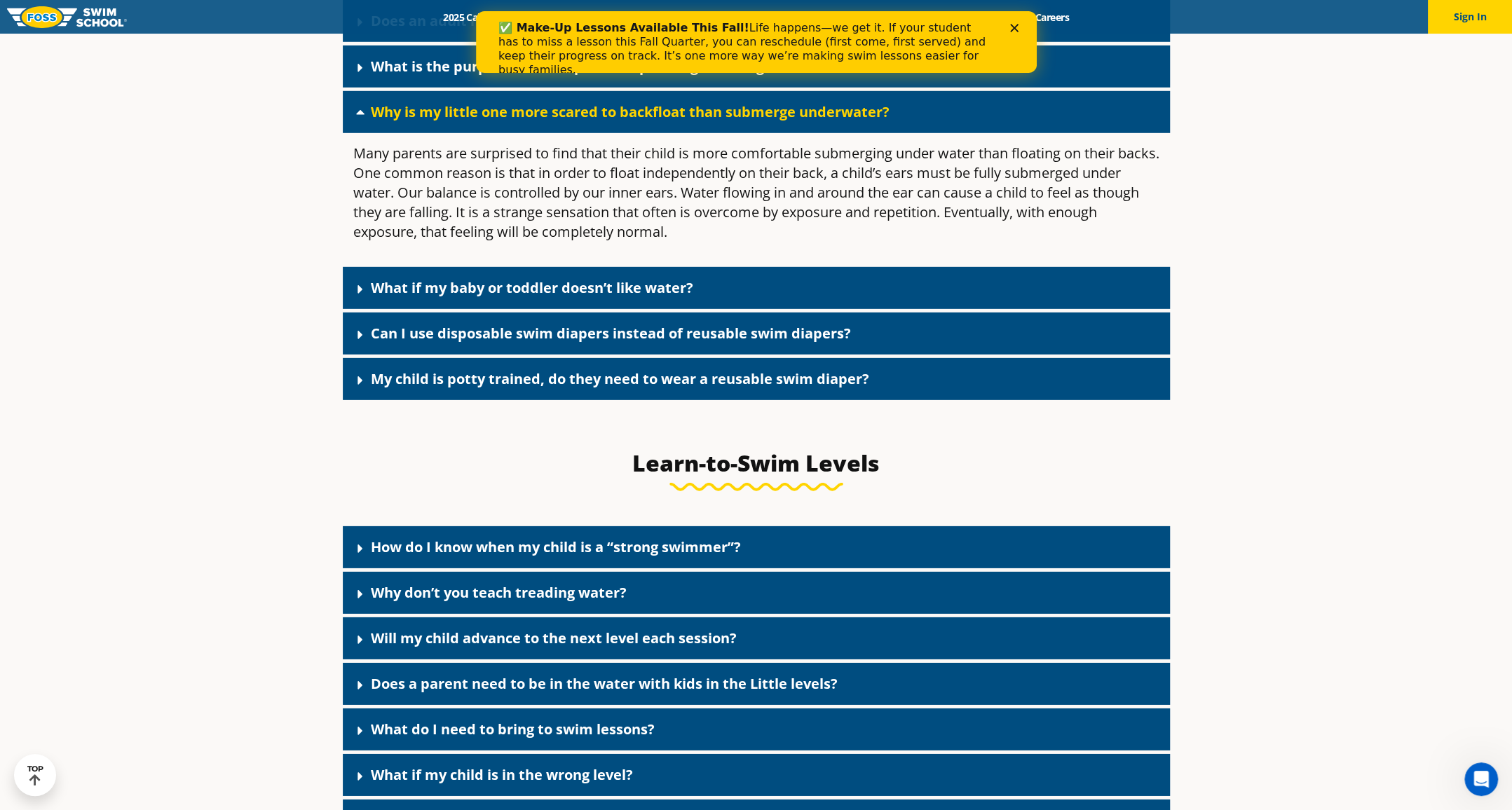
click at [962, 309] on div "What if my baby or toddler doesn’t like water?" at bounding box center [756, 288] width 827 height 42
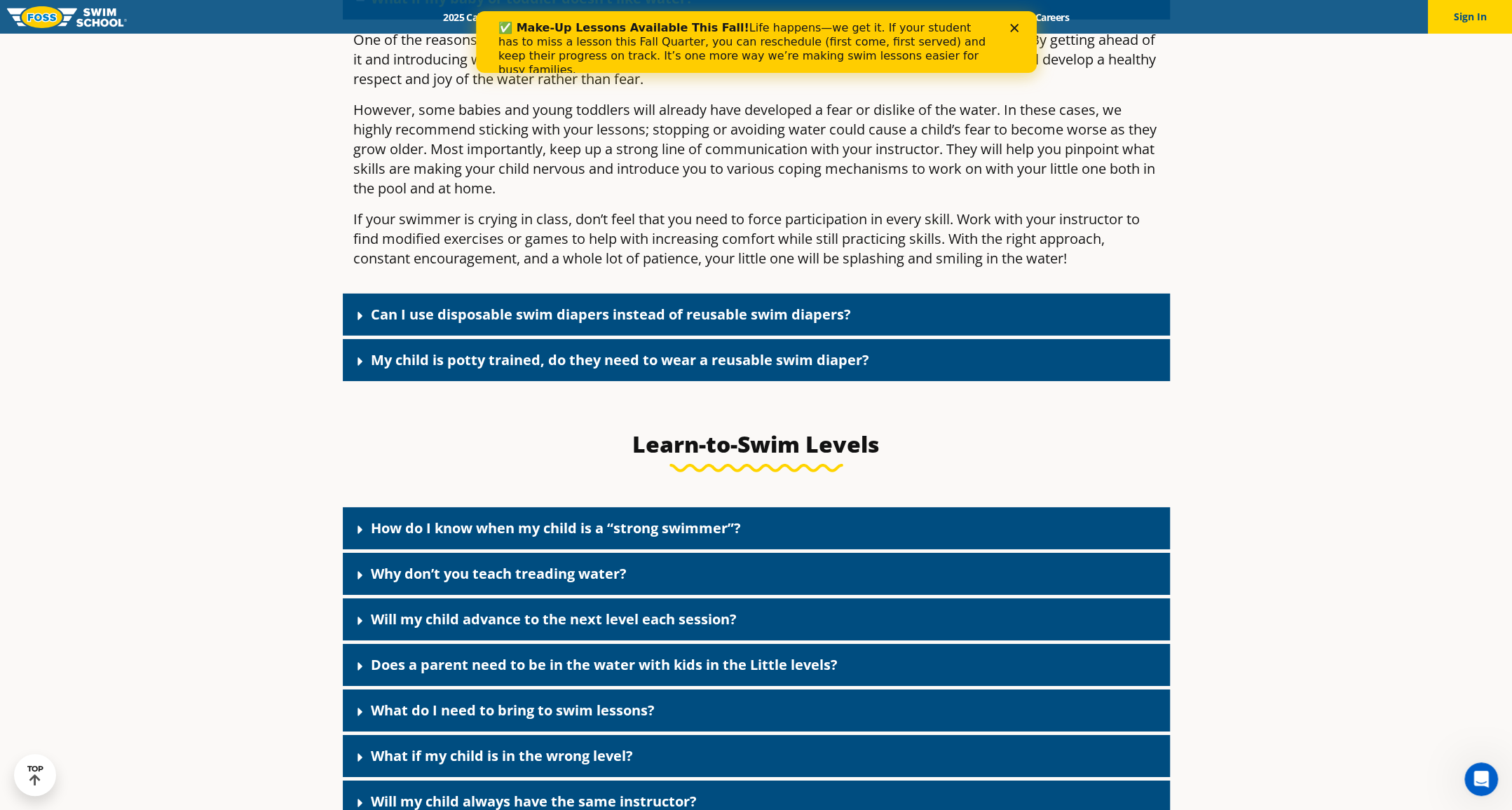
scroll to position [3816, 0]
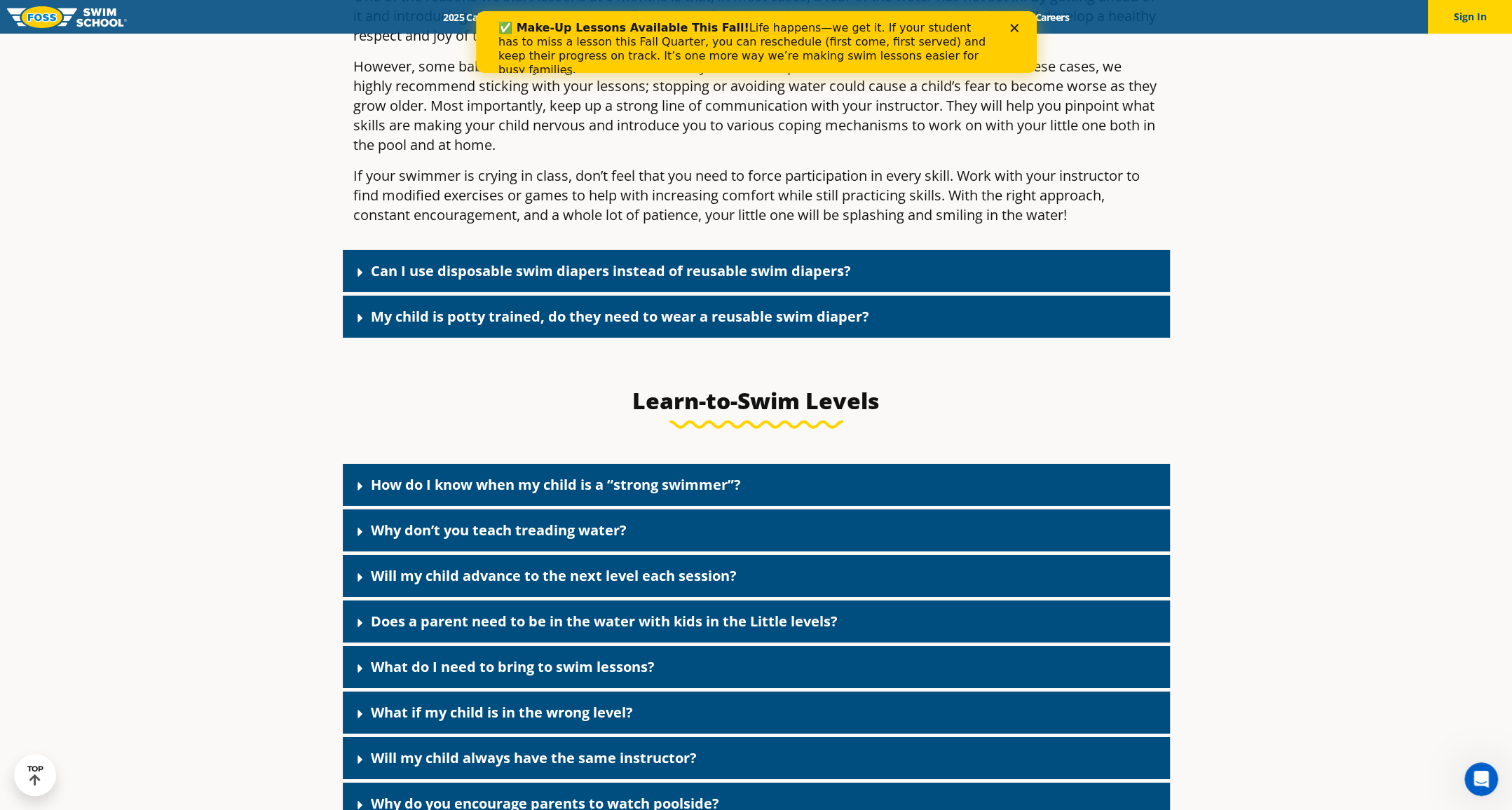
click at [933, 290] on div "Can I use disposable swim diapers instead of reusable swim diapers?" at bounding box center [756, 271] width 827 height 42
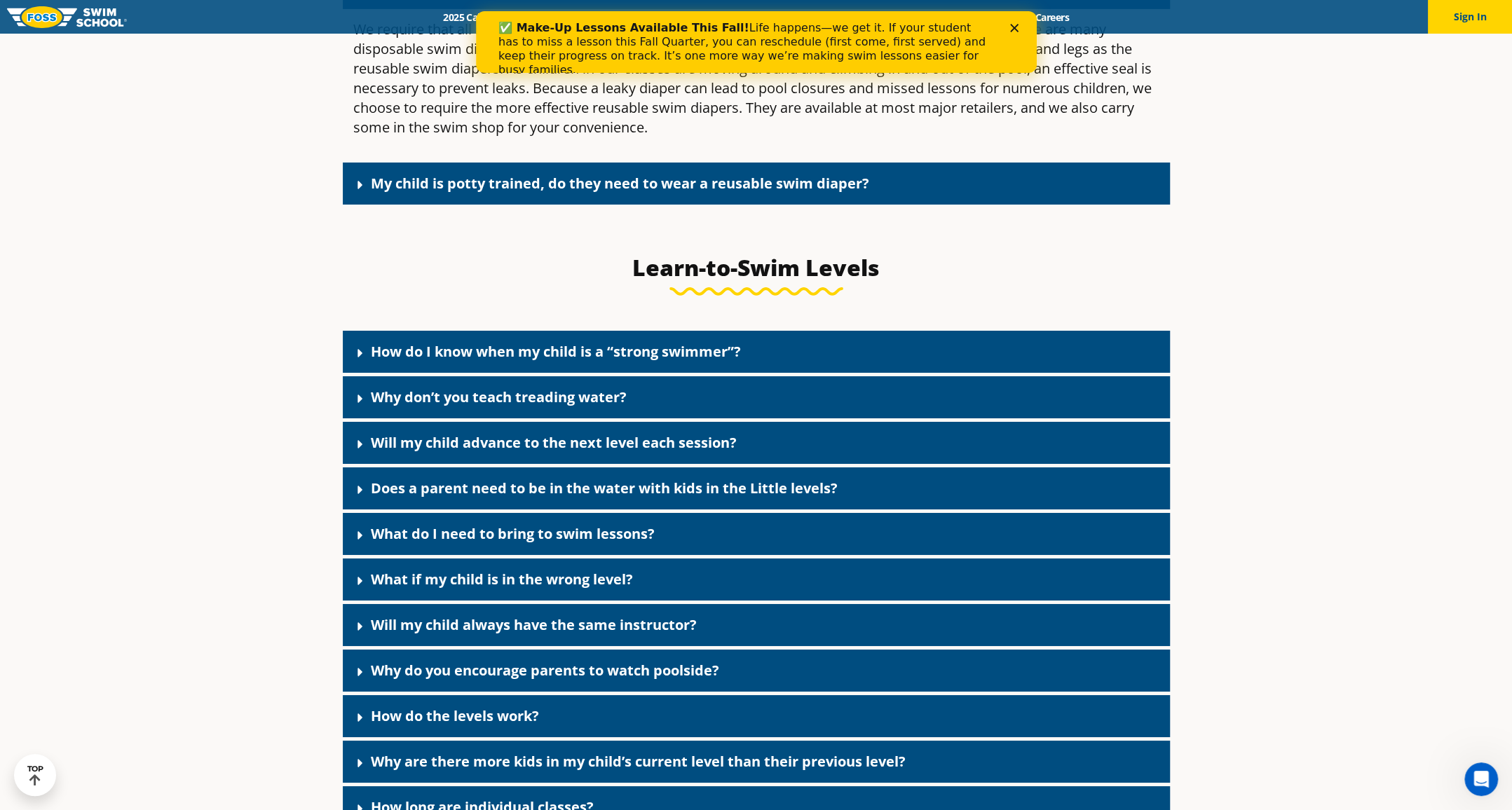
scroll to position [4236, 0]
